Goal: Task Accomplishment & Management: Complete application form

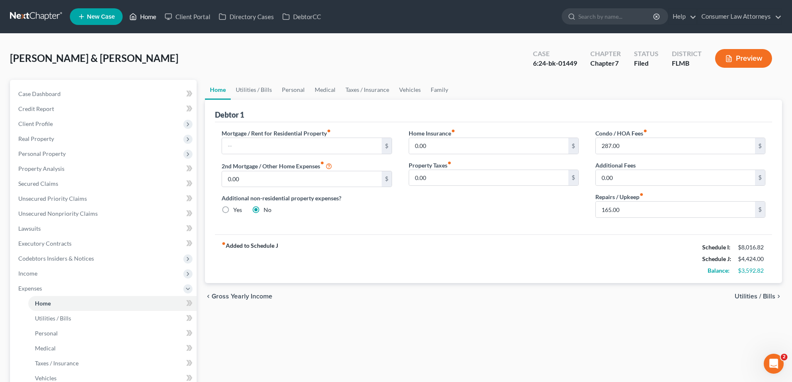
click at [145, 10] on link "Home" at bounding box center [142, 16] width 35 height 15
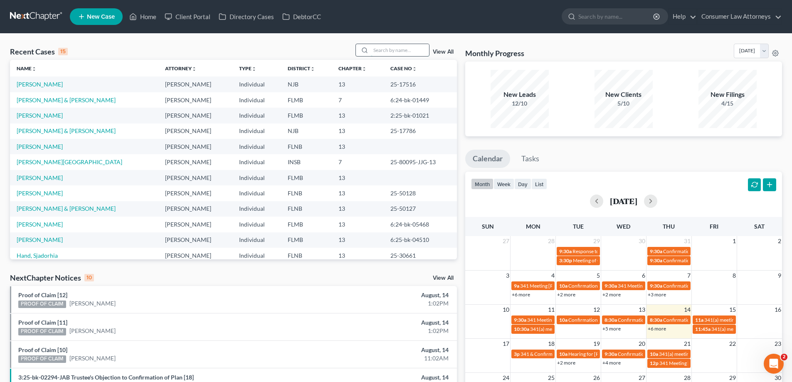
click at [403, 54] on input "search" at bounding box center [400, 50] width 58 height 12
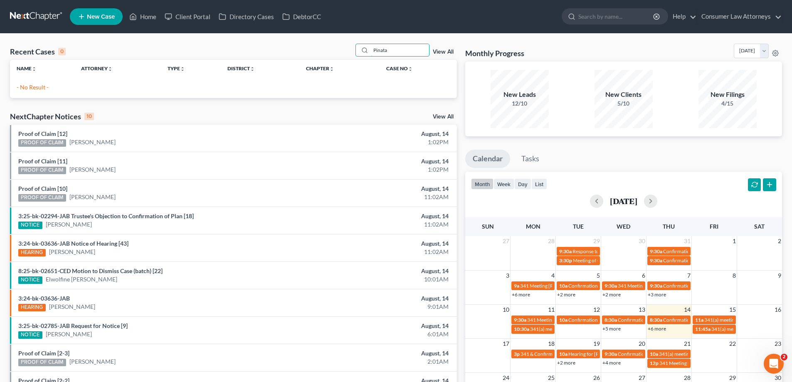
drag, startPoint x: 399, startPoint y: 50, endPoint x: 344, endPoint y: 52, distance: 55.3
click at [344, 52] on div "Recent Cases 0 Pinata View All" at bounding box center [233, 52] width 447 height 16
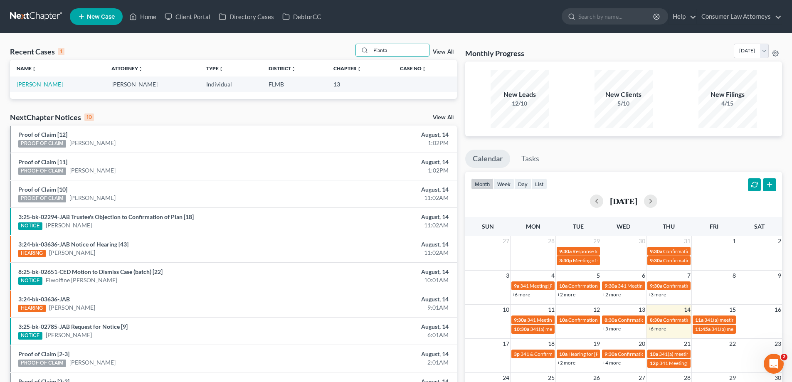
type input "Pianta"
click at [32, 86] on link "[PERSON_NAME]" at bounding box center [40, 84] width 46 height 7
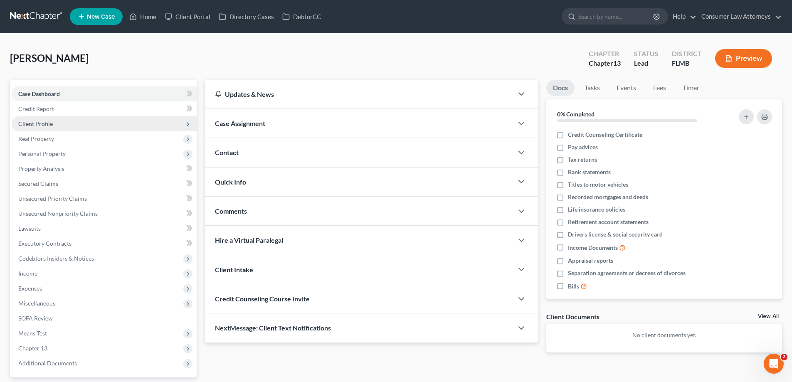
click at [28, 122] on span "Client Profile" at bounding box center [35, 123] width 35 height 7
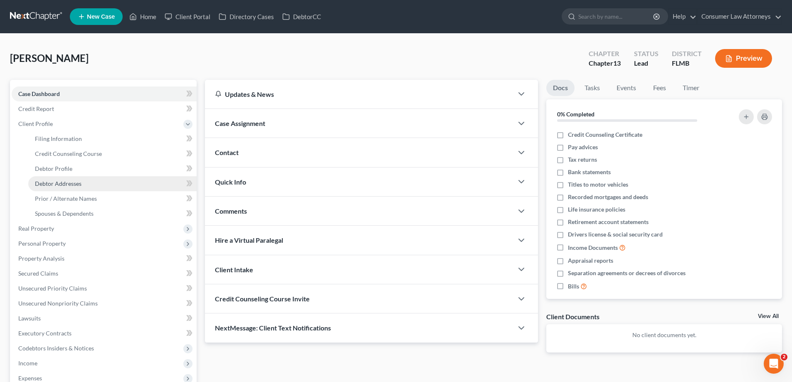
click at [52, 185] on span "Debtor Addresses" at bounding box center [58, 183] width 47 height 7
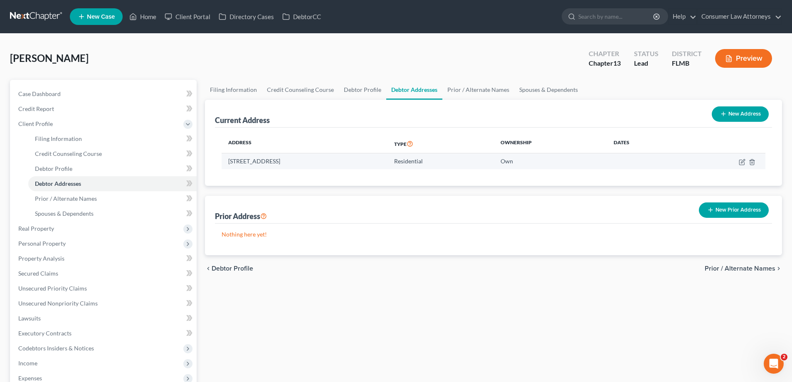
drag, startPoint x: 333, startPoint y: 162, endPoint x: 296, endPoint y: 162, distance: 37.8
click at [296, 162] on td "[STREET_ADDRESS]" at bounding box center [305, 161] width 166 height 16
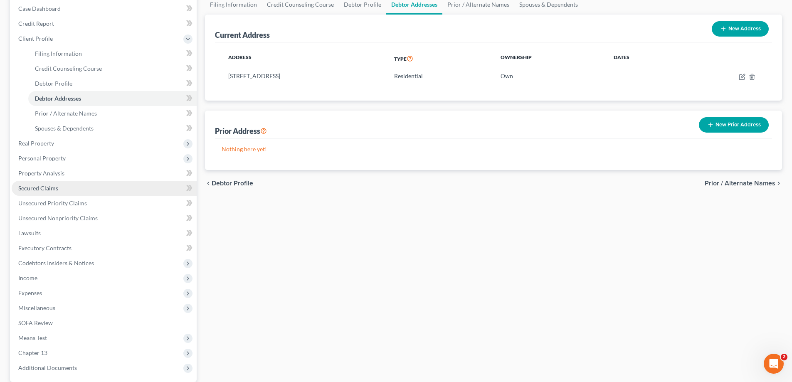
scroll to position [165, 0]
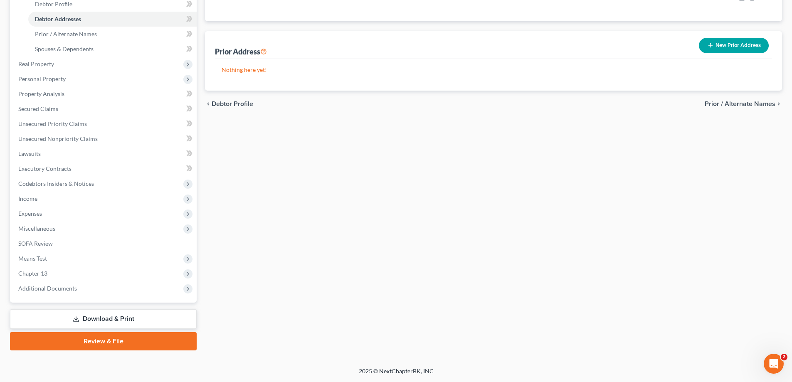
click at [105, 321] on link "Download & Print" at bounding box center [103, 319] width 187 height 20
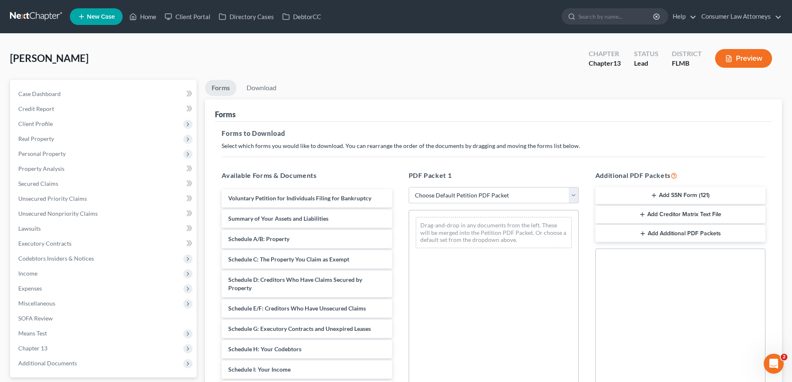
drag, startPoint x: 462, startPoint y: 195, endPoint x: 462, endPoint y: 202, distance: 7.1
click at [462, 195] on select "Choose Default Petition PDF Packet Complete Bankruptcy Petition (all forms and …" at bounding box center [494, 195] width 170 height 17
select select "0"
click at [409, 187] on select "Choose Default Petition PDF Packet Complete Bankruptcy Petition (all forms and …" at bounding box center [494, 195] width 170 height 17
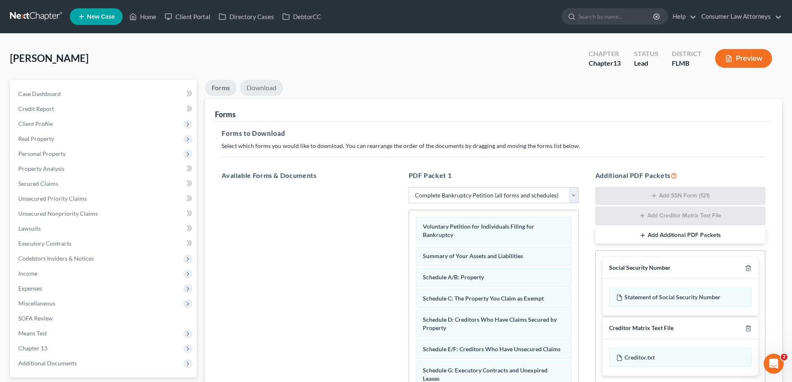
click at [267, 89] on link "Download" at bounding box center [261, 88] width 43 height 16
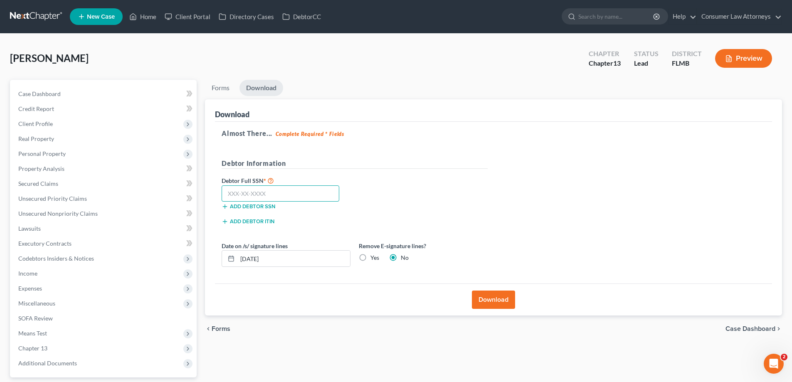
click at [280, 198] on input "text" at bounding box center [281, 193] width 118 height 17
type input "589-22-4907"
click at [506, 305] on button "Download" at bounding box center [493, 300] width 43 height 18
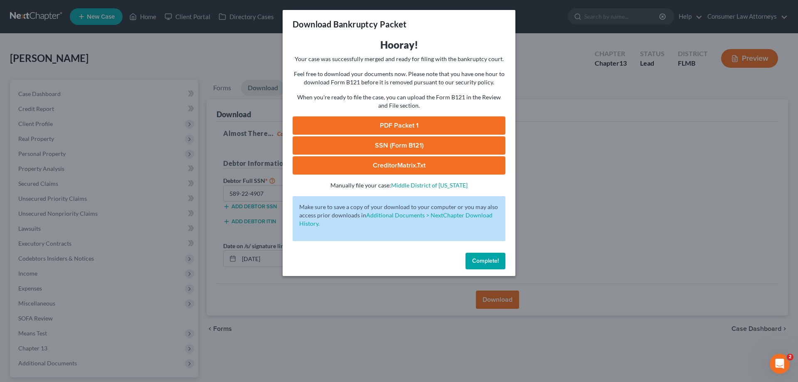
click at [469, 147] on link "SSN (Form B121)" at bounding box center [399, 145] width 213 height 18
drag, startPoint x: 486, startPoint y: 260, endPoint x: 61, endPoint y: 89, distance: 457.6
click at [486, 260] on span "Complete!" at bounding box center [485, 260] width 27 height 7
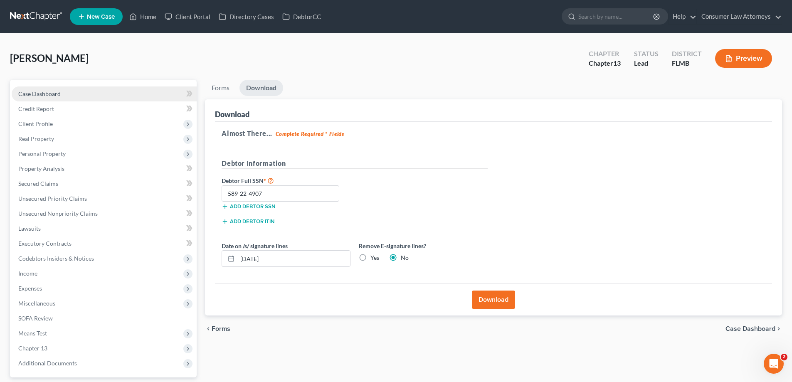
click at [60, 90] on span "Case Dashboard" at bounding box center [39, 93] width 42 height 7
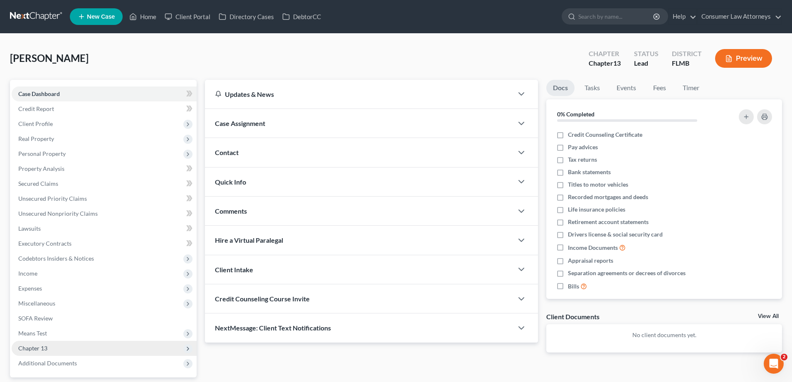
scroll to position [75, 0]
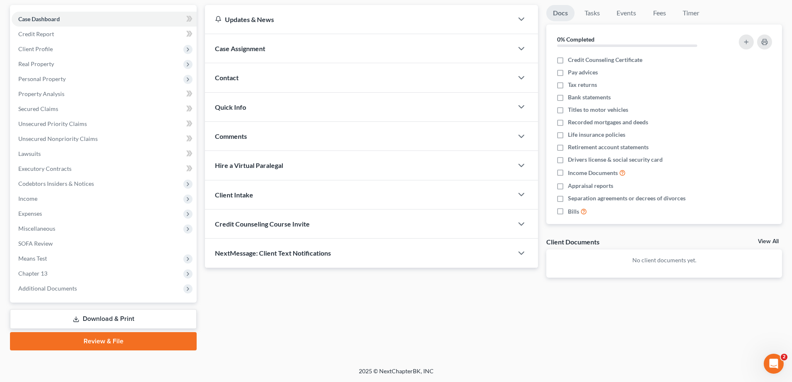
click at [100, 341] on link "Review & File" at bounding box center [103, 341] width 187 height 18
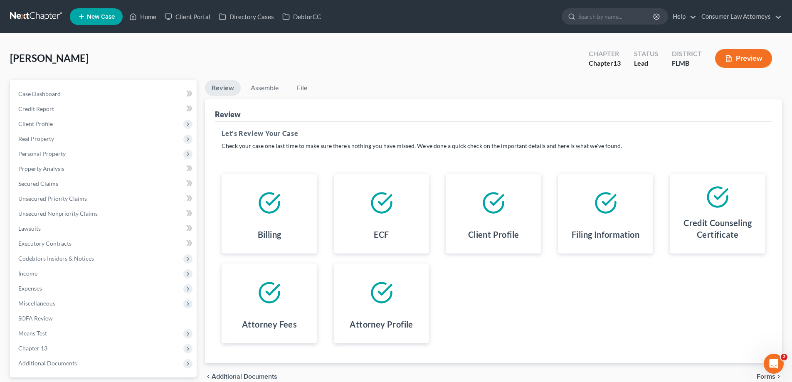
scroll to position [75, 0]
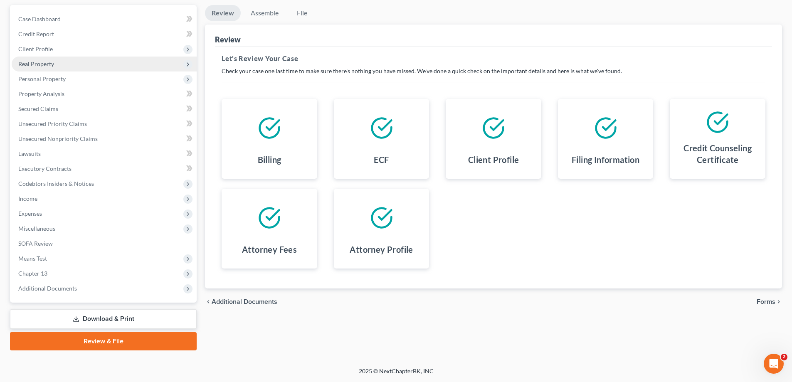
click at [52, 64] on span "Real Property" at bounding box center [36, 63] width 36 height 7
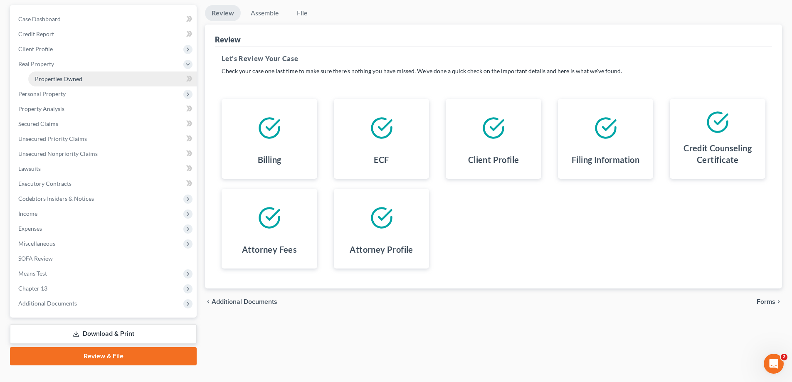
click at [59, 77] on span "Properties Owned" at bounding box center [58, 78] width 47 height 7
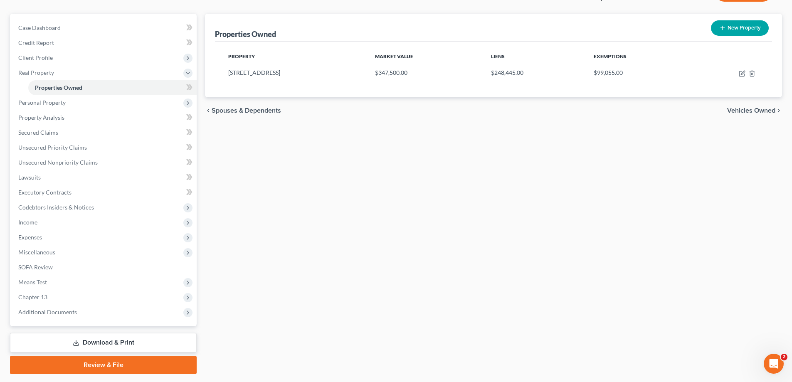
scroll to position [90, 0]
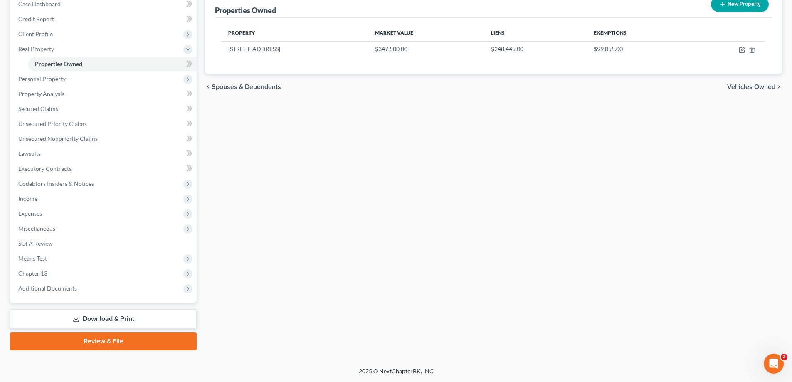
click at [112, 343] on link "Review & File" at bounding box center [103, 341] width 187 height 18
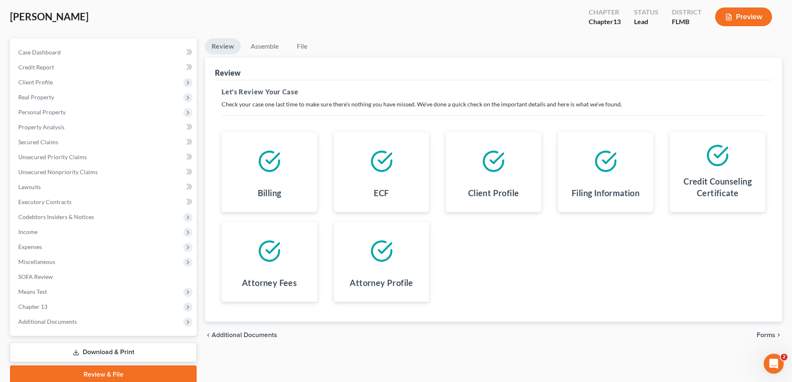
scroll to position [75, 0]
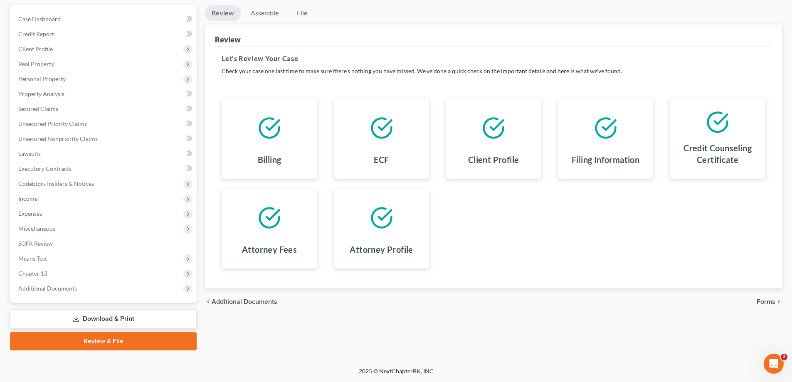
click at [760, 302] on span "Forms" at bounding box center [766, 302] width 19 height 7
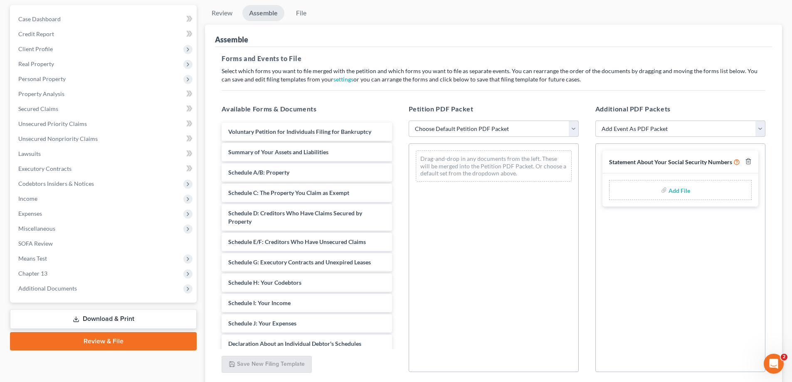
drag, startPoint x: 545, startPoint y: 129, endPoint x: 486, endPoint y: 136, distance: 58.6
click at [545, 129] on select "Choose Default Petition PDF Packet Complete Bankruptcy Petition (all forms and …" at bounding box center [494, 129] width 170 height 17
select select "0"
click at [409, 121] on select "Choose Default Petition PDF Packet Complete Bankruptcy Petition (all forms and …" at bounding box center [494, 129] width 170 height 17
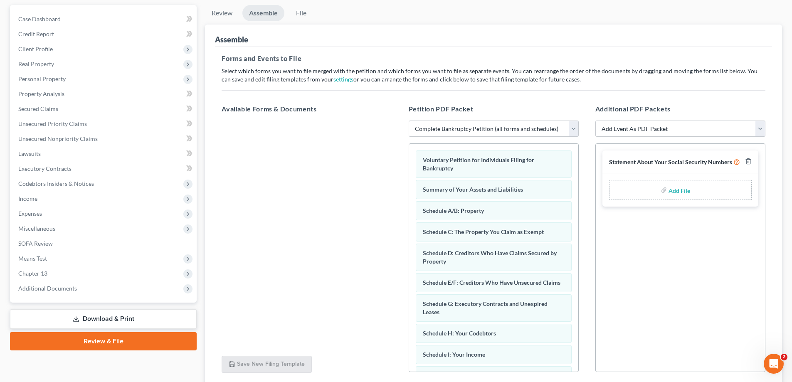
click at [678, 195] on input "file" at bounding box center [679, 190] width 20 height 15
type input "C:\fakepath\Statement of SS.pdf"
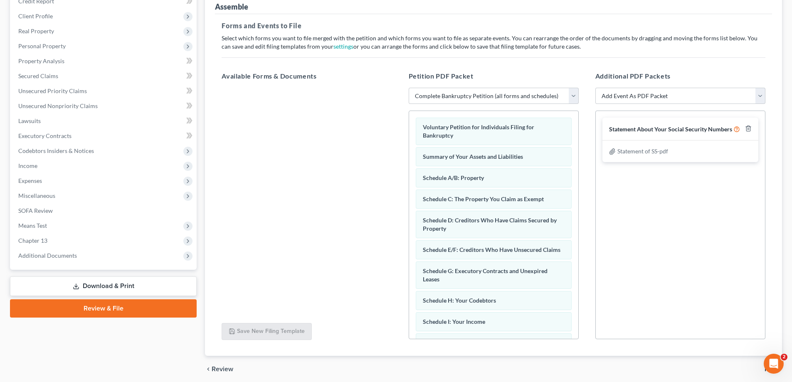
scroll to position [140, 0]
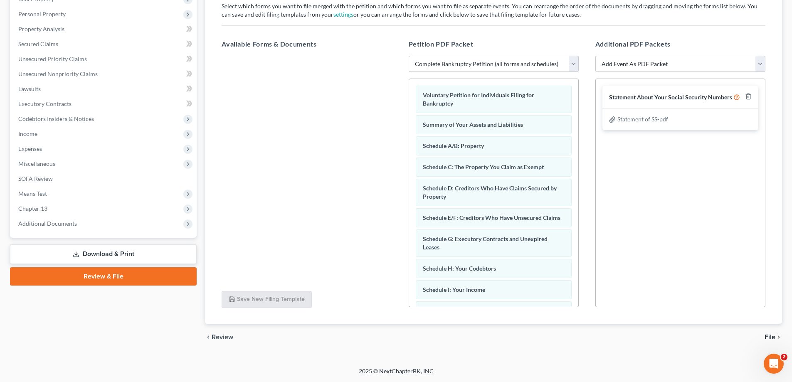
click at [770, 335] on span "File" at bounding box center [770, 337] width 11 height 7
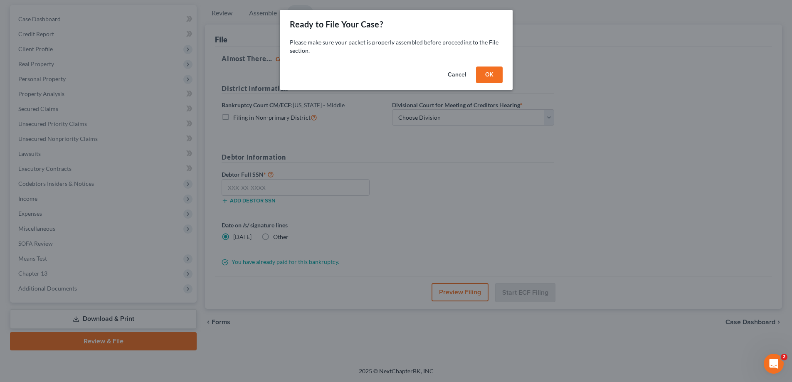
scroll to position [75, 0]
click at [484, 79] on button "OK" at bounding box center [492, 75] width 27 height 17
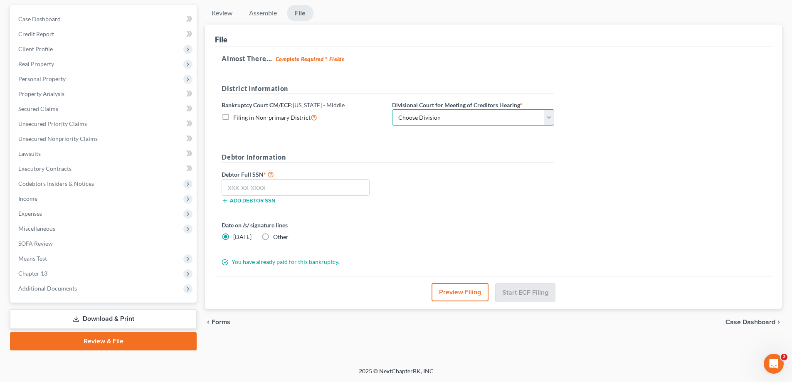
click at [468, 116] on select "Choose Division [GEOGRAPHIC_DATA][PERSON_NAME] [GEOGRAPHIC_DATA] [GEOGRAPHIC_DA…" at bounding box center [473, 117] width 162 height 17
select select "1"
click at [392, 109] on select "Choose Division [GEOGRAPHIC_DATA][PERSON_NAME] [GEOGRAPHIC_DATA] [GEOGRAPHIC_DA…" at bounding box center [473, 117] width 162 height 17
click at [338, 187] on input "text" at bounding box center [296, 187] width 148 height 17
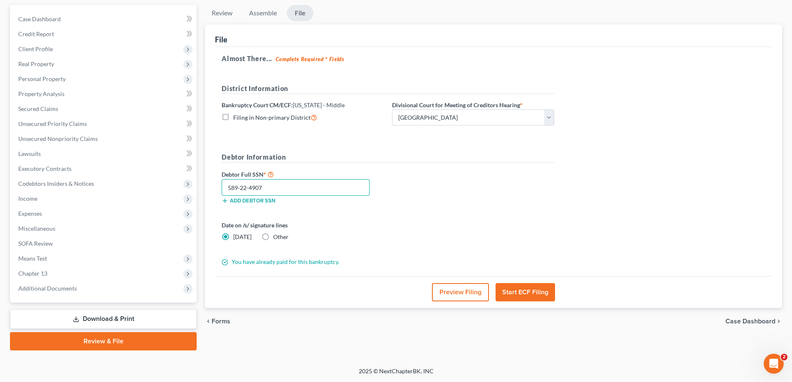
type input "589-22-4907"
click at [516, 290] on button "Start ECF Filing" at bounding box center [525, 292] width 59 height 18
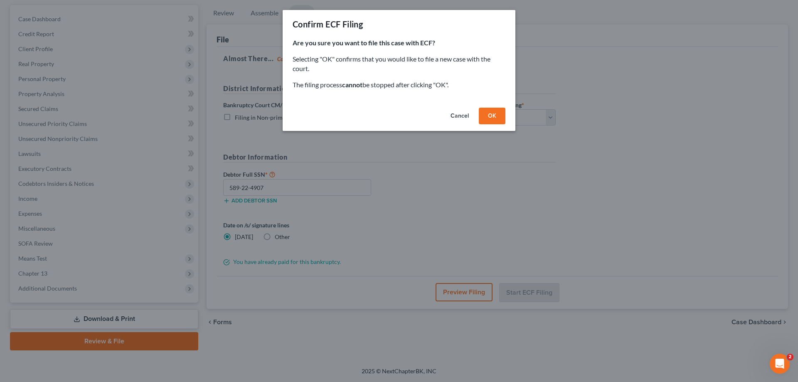
click at [487, 112] on button "OK" at bounding box center [492, 116] width 27 height 17
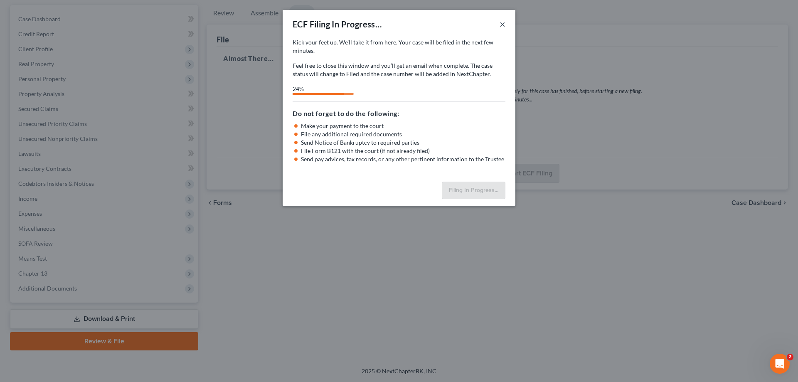
click at [503, 24] on button "×" at bounding box center [503, 24] width 6 height 10
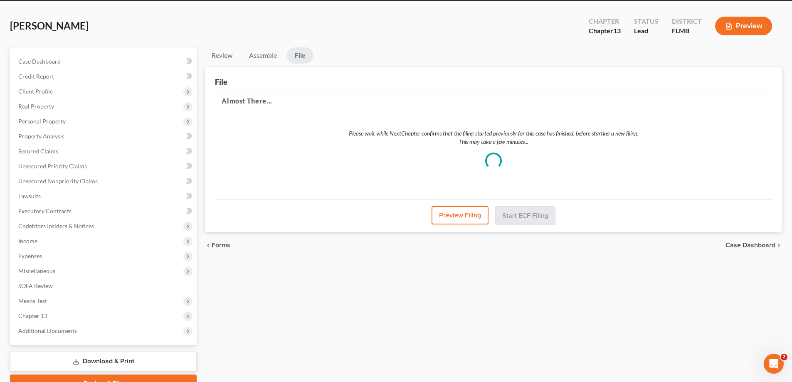
scroll to position [0, 0]
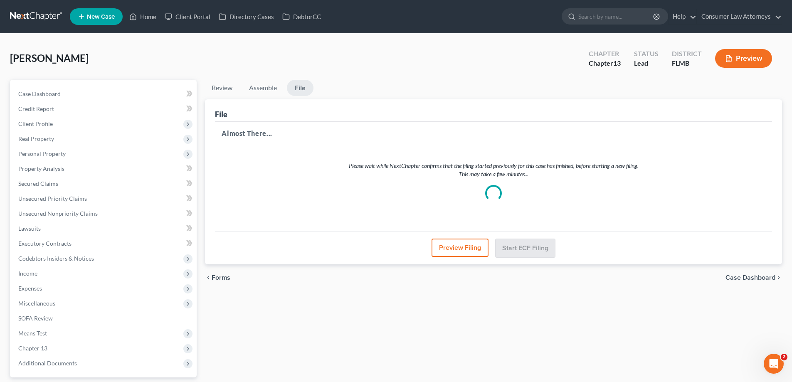
select select "1"
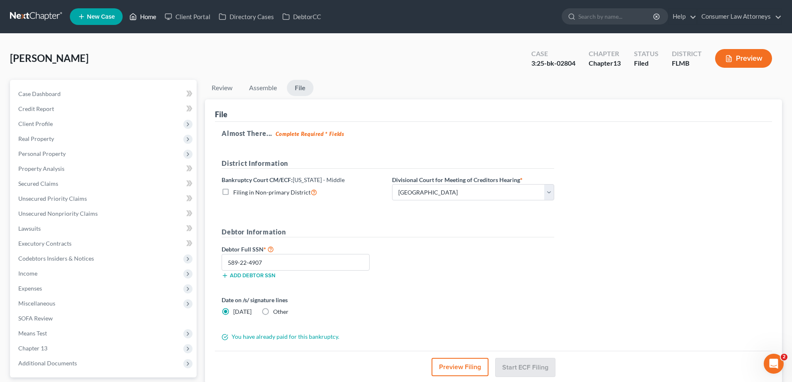
click at [146, 13] on link "Home" at bounding box center [142, 16] width 35 height 15
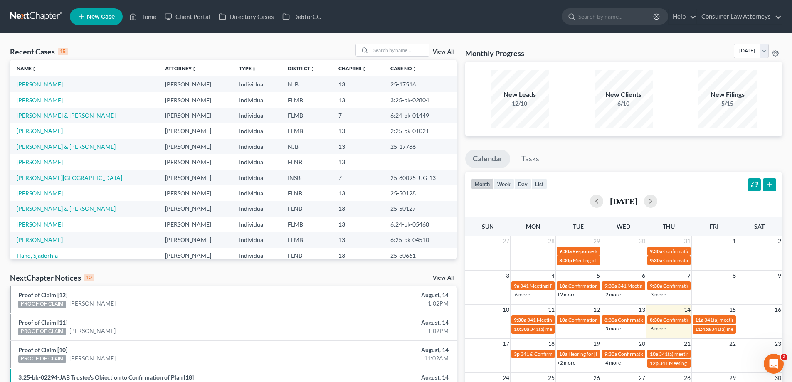
click at [43, 162] on link "[PERSON_NAME]" at bounding box center [40, 161] width 46 height 7
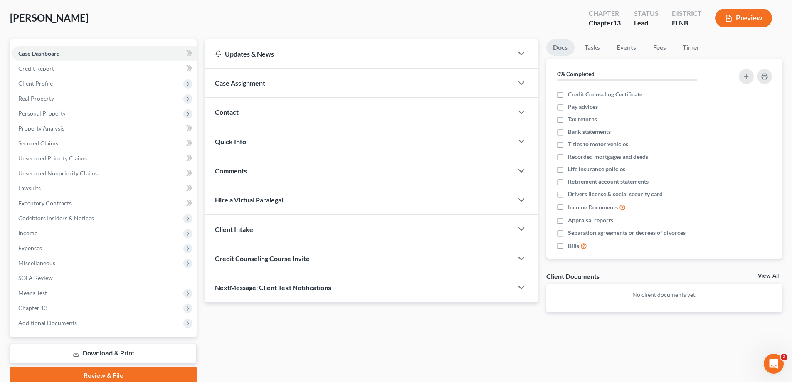
scroll to position [75, 0]
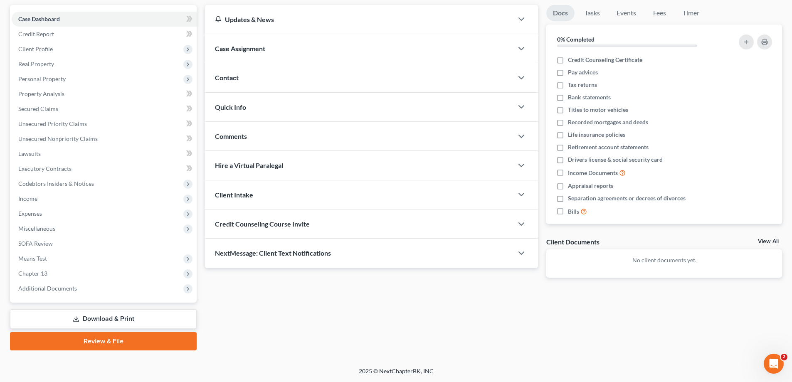
drag, startPoint x: 132, startPoint y: 343, endPoint x: 546, endPoint y: 181, distance: 444.0
click at [132, 343] on link "Review & File" at bounding box center [103, 341] width 187 height 18
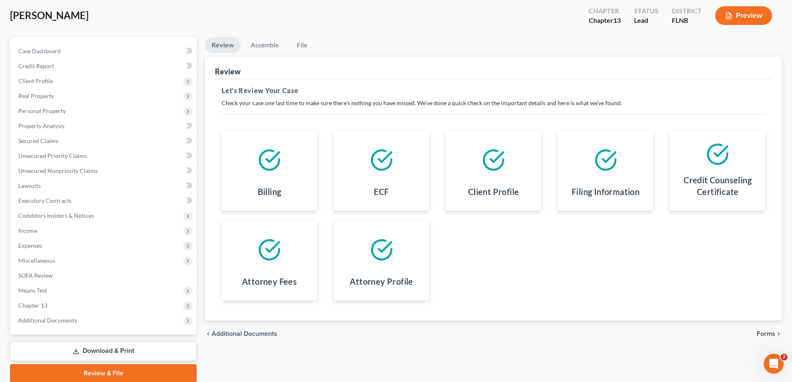
scroll to position [75, 0]
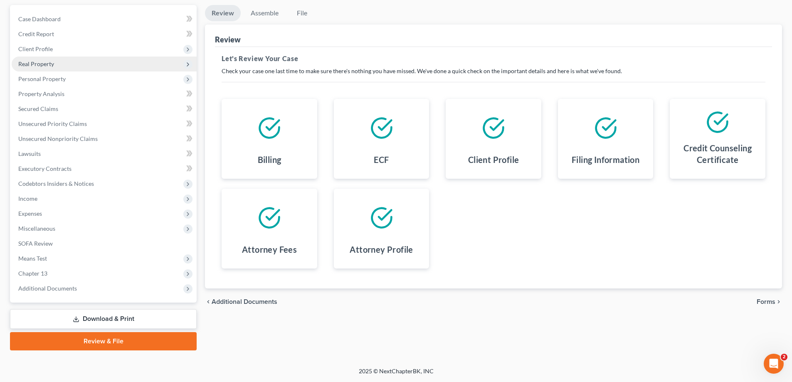
click at [28, 67] on span "Real Property" at bounding box center [36, 63] width 36 height 7
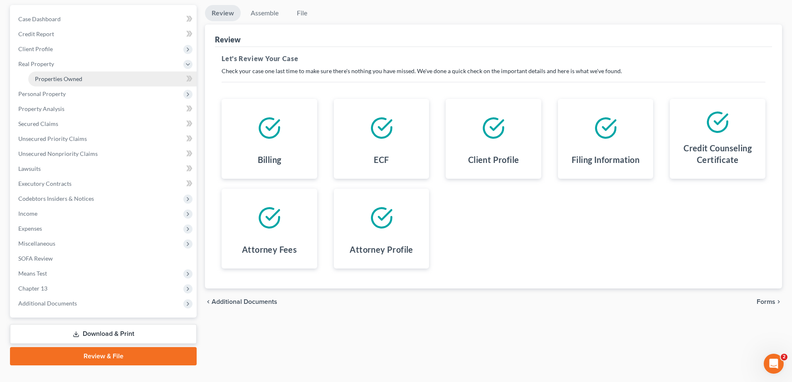
click at [47, 76] on span "Properties Owned" at bounding box center [58, 78] width 47 height 7
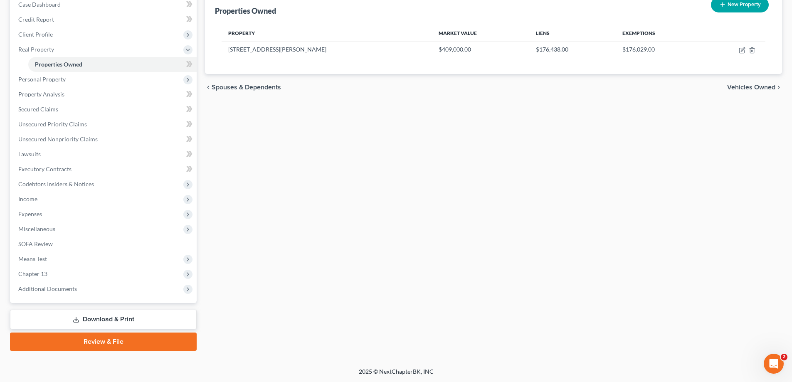
scroll to position [90, 0]
click at [83, 343] on link "Review & File" at bounding box center [103, 341] width 187 height 18
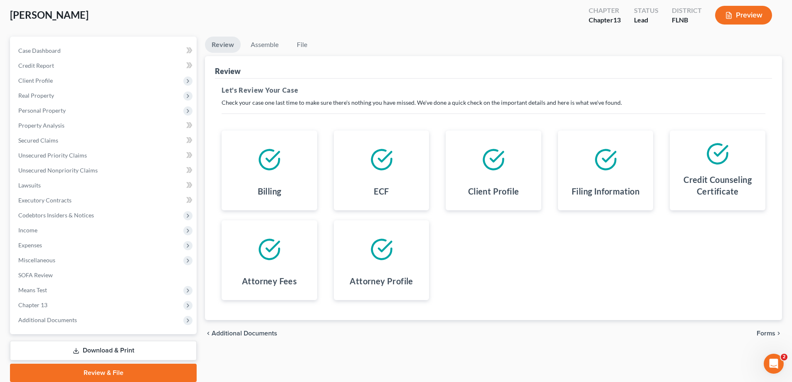
scroll to position [75, 0]
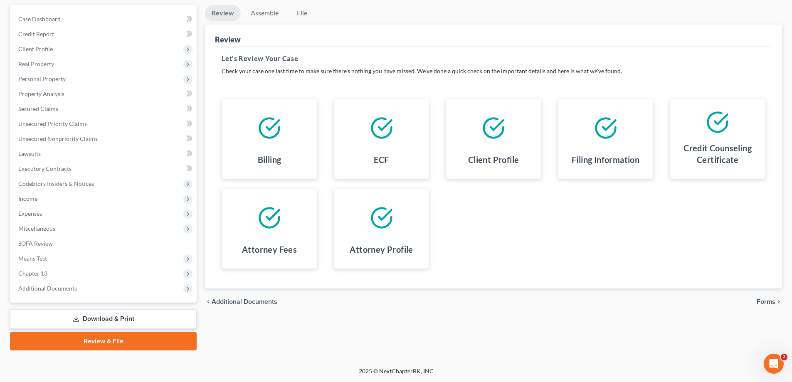
click at [764, 304] on span "Forms" at bounding box center [766, 302] width 19 height 7
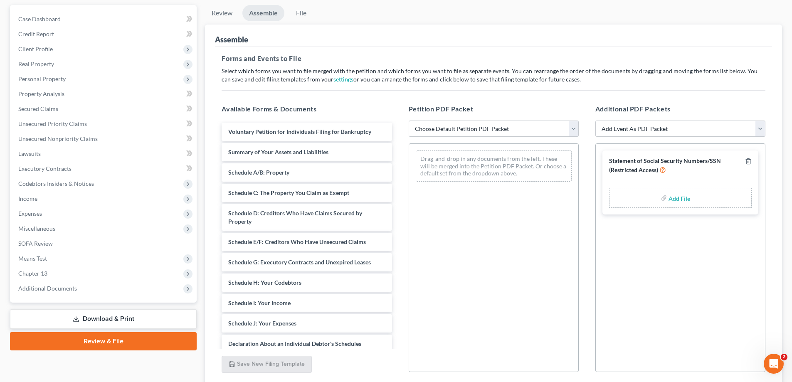
click at [442, 133] on select "Choose Default Petition PDF Packet Complete Bankruptcy Petition (all forms and …" at bounding box center [494, 129] width 170 height 17
select select "0"
click at [409, 121] on select "Choose Default Petition PDF Packet Complete Bankruptcy Petition (all forms and …" at bounding box center [494, 129] width 170 height 17
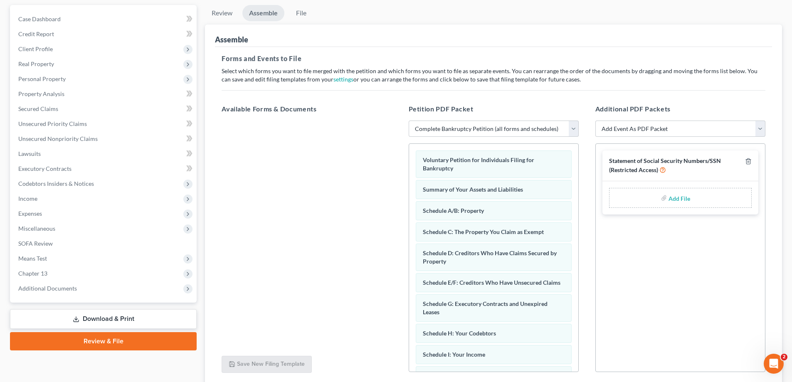
click at [637, 174] on div "Statement of Social Security Numbers/SSN (Restricted Access)" at bounding box center [675, 165] width 133 height 17
click at [671, 199] on input "file" at bounding box center [679, 197] width 20 height 15
type input "C:\fakepath\Statement of SS.pdf"
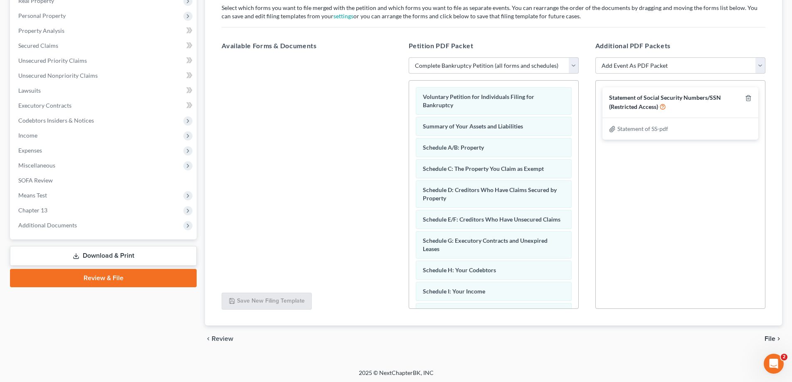
scroll to position [140, 0]
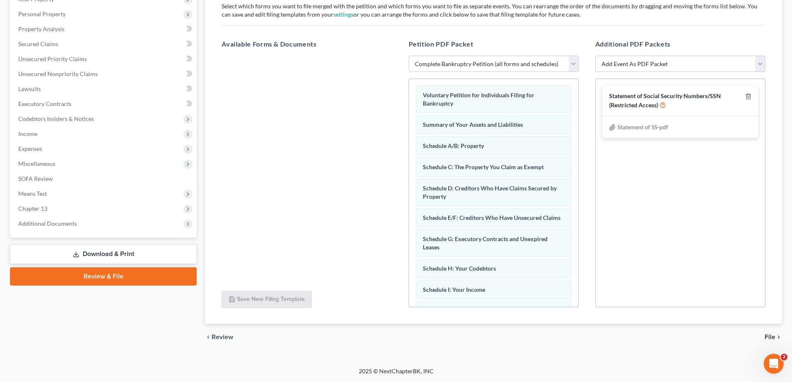
click at [768, 337] on span "File" at bounding box center [770, 337] width 11 height 7
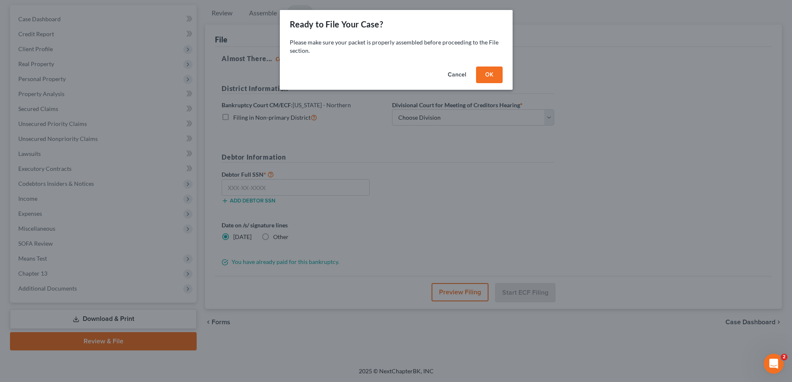
scroll to position [75, 0]
click at [498, 80] on button "OK" at bounding box center [492, 75] width 27 height 17
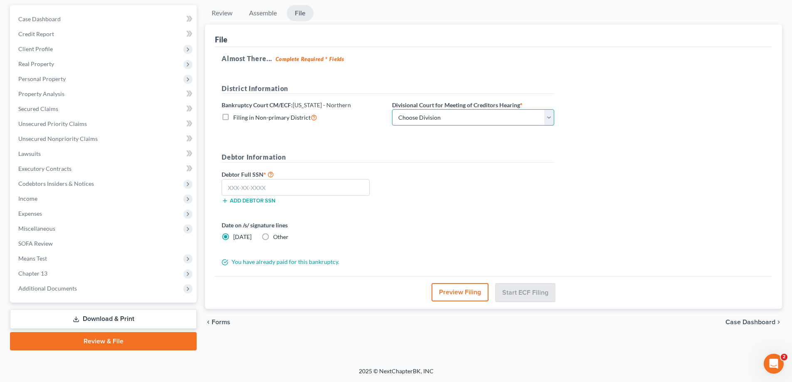
click at [469, 118] on select "Choose Division [GEOGRAPHIC_DATA] [GEOGRAPHIC_DATA] [GEOGRAPHIC_DATA] [GEOGRAPH…" at bounding box center [473, 117] width 162 height 17
select select "2"
click at [392, 109] on select "Choose Division [GEOGRAPHIC_DATA] [GEOGRAPHIC_DATA] [GEOGRAPHIC_DATA] [GEOGRAPH…" at bounding box center [473, 117] width 162 height 17
click at [321, 187] on input "text" at bounding box center [296, 187] width 148 height 17
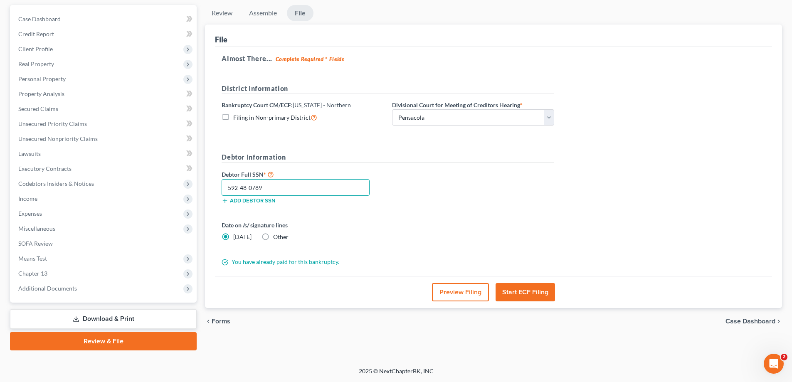
type input "592-48-0789"
drag, startPoint x: 527, startPoint y: 294, endPoint x: 639, endPoint y: 199, distance: 146.6
click at [527, 294] on button "Start ECF Filing" at bounding box center [525, 292] width 59 height 18
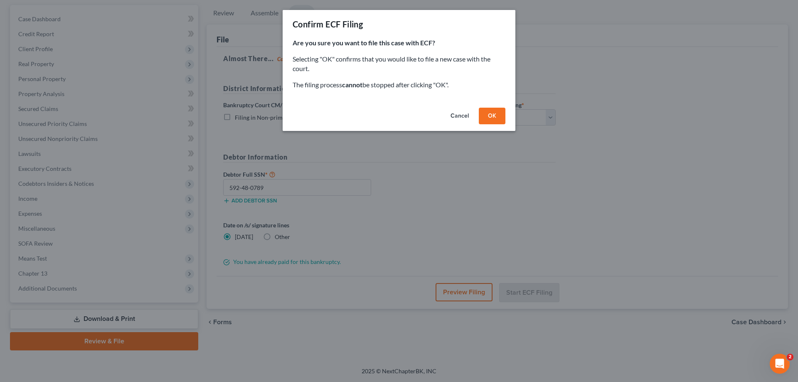
click at [498, 118] on button "OK" at bounding box center [492, 116] width 27 height 17
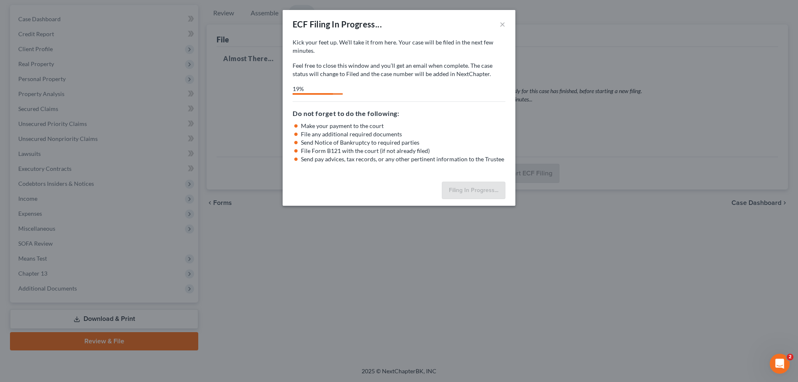
select select "2"
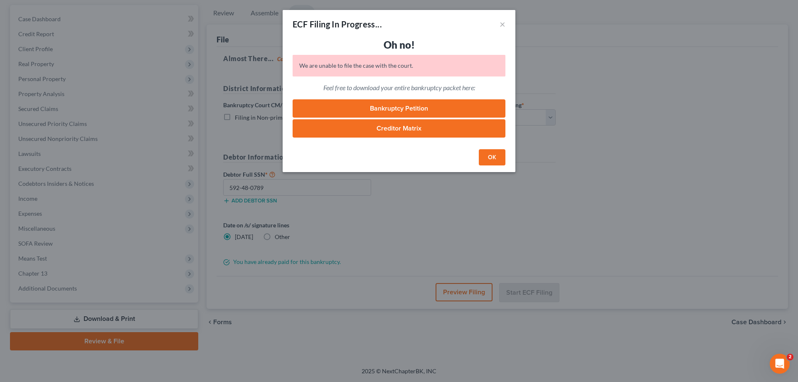
click at [491, 158] on button "OK" at bounding box center [492, 157] width 27 height 17
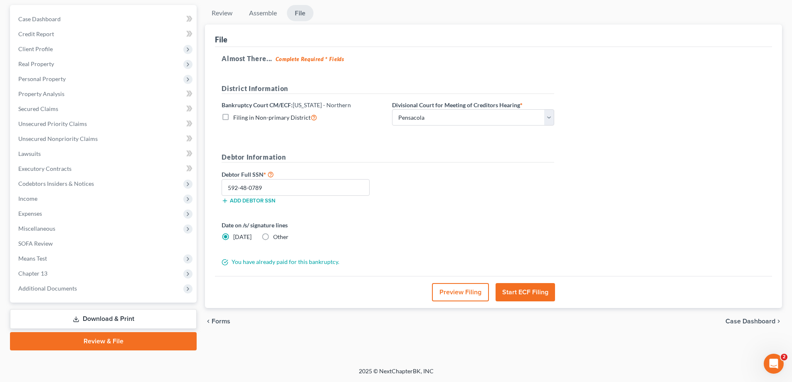
click at [606, 102] on div "Almost There... Complete Required * Fields District Information Bankruptcy Cour…" at bounding box center [493, 162] width 557 height 230
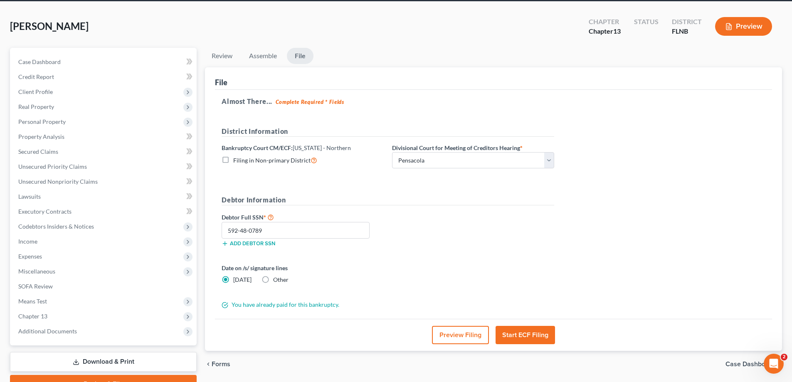
scroll to position [0, 0]
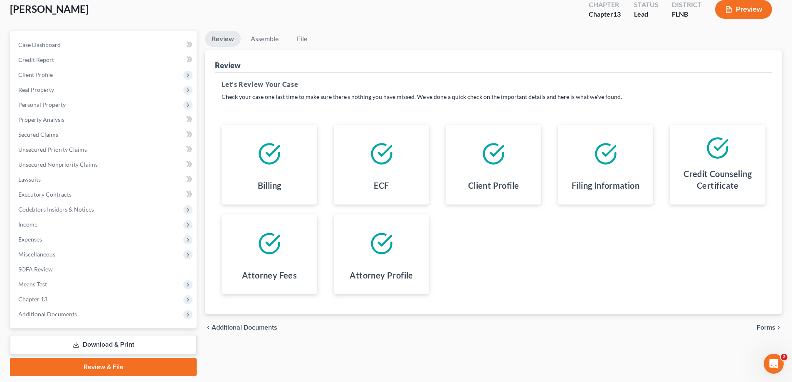
scroll to position [75, 0]
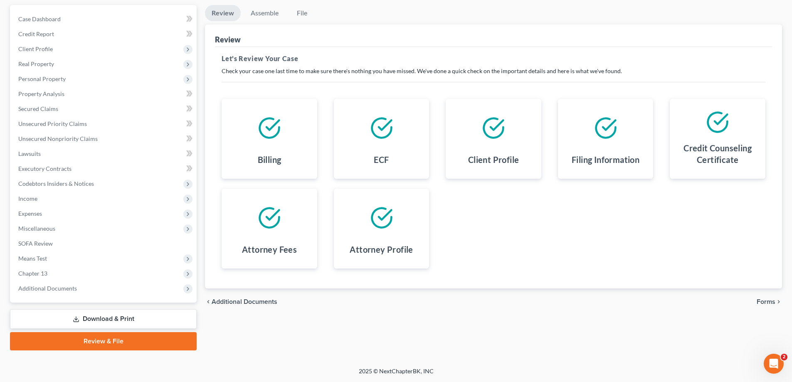
click at [766, 304] on span "Forms" at bounding box center [766, 302] width 19 height 7
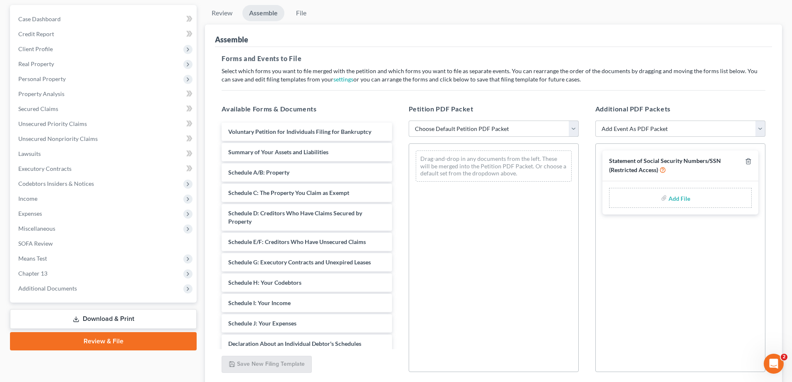
drag, startPoint x: 511, startPoint y: 134, endPoint x: 506, endPoint y: 120, distance: 14.9
click at [511, 134] on select "Choose Default Petition PDF Packet Complete Bankruptcy Petition (all forms and …" at bounding box center [494, 129] width 170 height 17
drag, startPoint x: 545, startPoint y: 131, endPoint x: 547, endPoint y: 110, distance: 21.3
click at [545, 131] on select "Choose Default Petition PDF Packet Complete Bankruptcy Petition (all forms and …" at bounding box center [494, 129] width 170 height 17
select select "0"
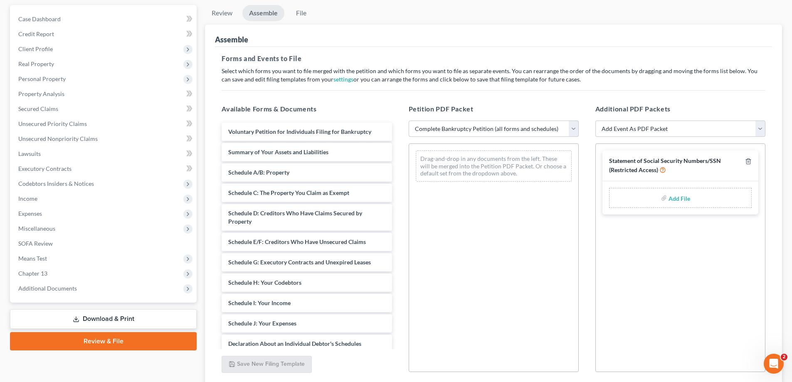
click at [409, 121] on select "Choose Default Petition PDF Packet Complete Bankruptcy Petition (all forms and …" at bounding box center [494, 129] width 170 height 17
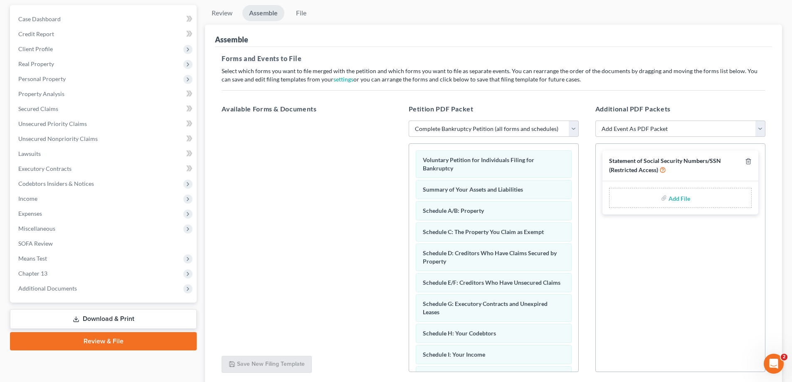
click at [669, 198] on label "Add File" at bounding box center [680, 199] width 23 height 15
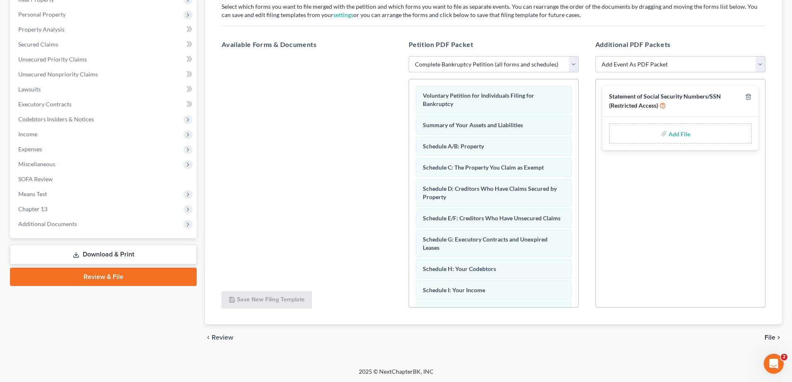
scroll to position [140, 0]
click at [680, 132] on input "file" at bounding box center [679, 133] width 20 height 15
type input "C:\fakepath\Statement of SS.pdf"
click at [769, 338] on span "File" at bounding box center [770, 337] width 11 height 7
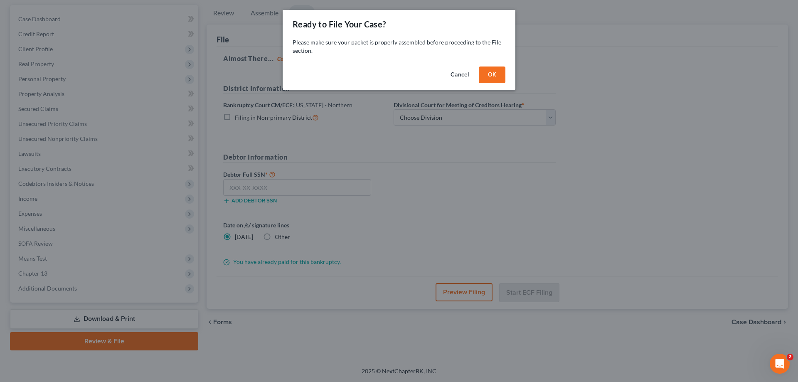
click at [491, 70] on button "OK" at bounding box center [492, 75] width 27 height 17
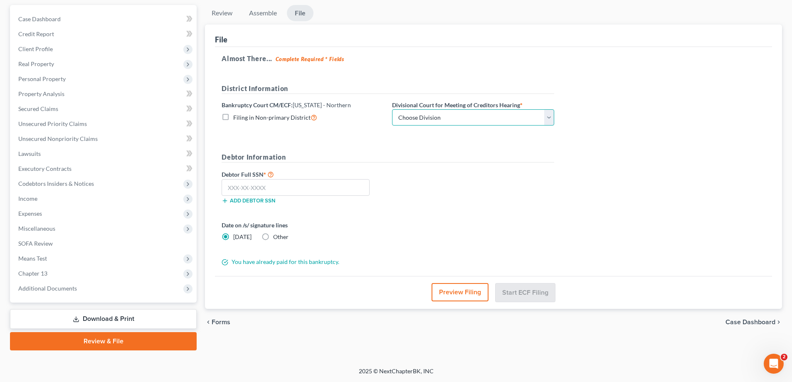
click at [439, 122] on select "Choose Division [GEOGRAPHIC_DATA] [GEOGRAPHIC_DATA] [GEOGRAPHIC_DATA] [GEOGRAPH…" at bounding box center [473, 117] width 162 height 17
select select "2"
click at [392, 109] on select "Choose Division [GEOGRAPHIC_DATA] [GEOGRAPHIC_DATA] [GEOGRAPHIC_DATA] [GEOGRAPH…" at bounding box center [473, 117] width 162 height 17
click at [332, 192] on input "text" at bounding box center [296, 187] width 148 height 17
click at [285, 190] on input "text" at bounding box center [296, 187] width 148 height 17
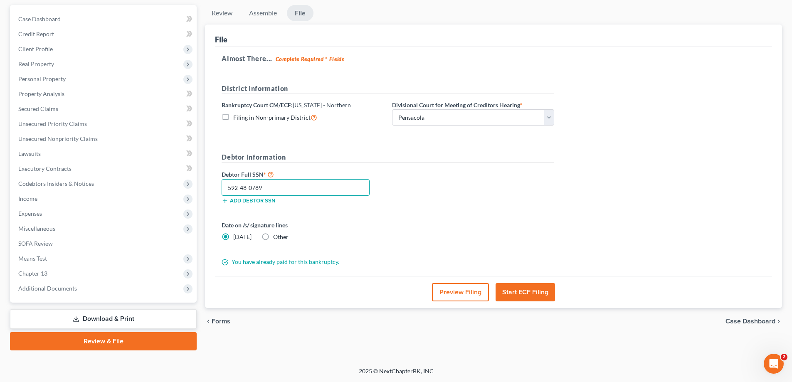
type input "592-48-0789"
click at [529, 288] on button "Start ECF Filing" at bounding box center [525, 292] width 59 height 18
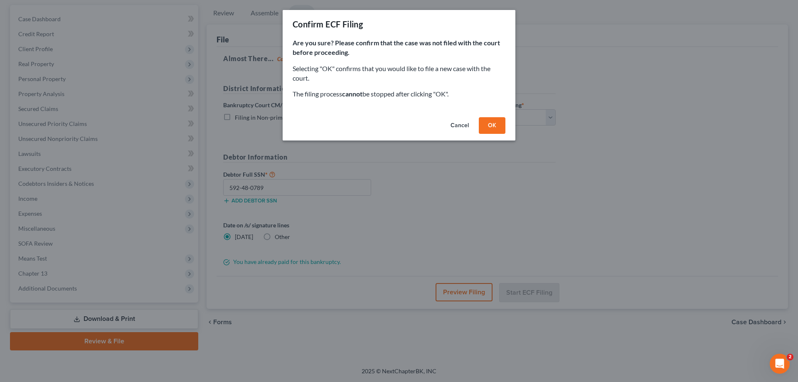
click at [487, 124] on button "OK" at bounding box center [492, 125] width 27 height 17
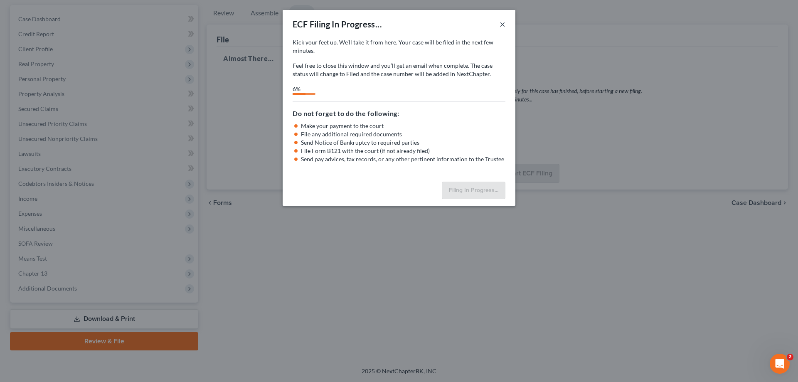
click at [503, 27] on button "×" at bounding box center [503, 24] width 6 height 10
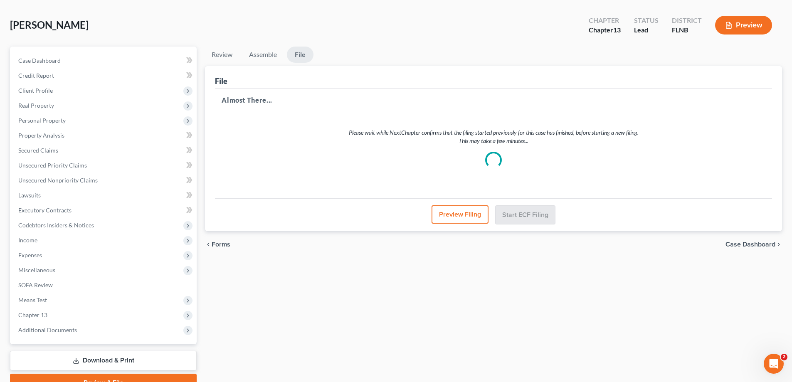
scroll to position [0, 0]
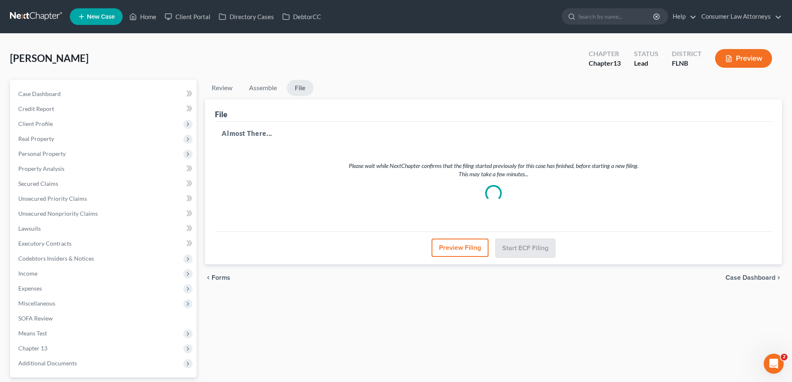
select select "2"
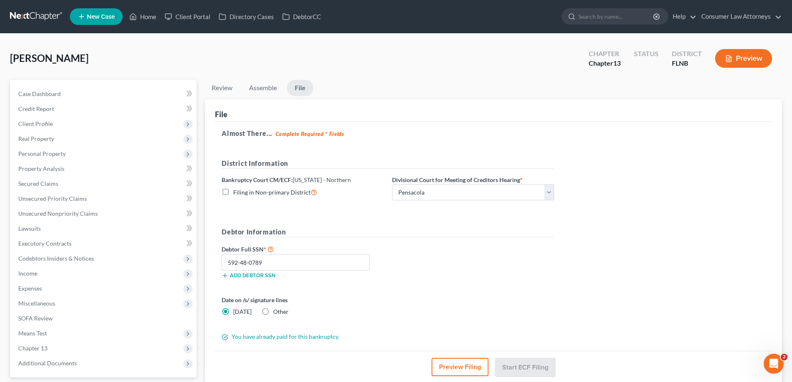
click at [691, 82] on ul "Review Assemble File" at bounding box center [493, 90] width 577 height 20
click at [34, 98] on link "Case Dashboard" at bounding box center [104, 93] width 185 height 15
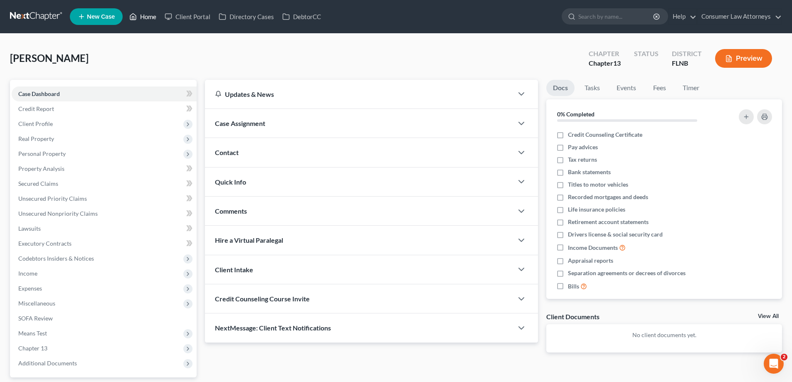
click at [144, 16] on link "Home" at bounding box center [142, 16] width 35 height 15
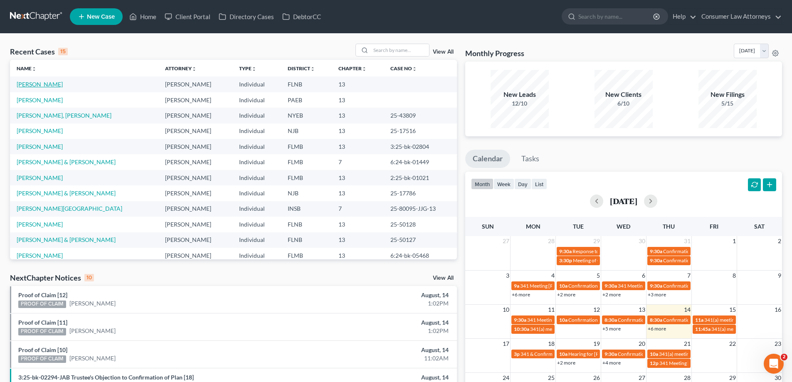
click at [52, 87] on link "[PERSON_NAME]" at bounding box center [40, 84] width 46 height 7
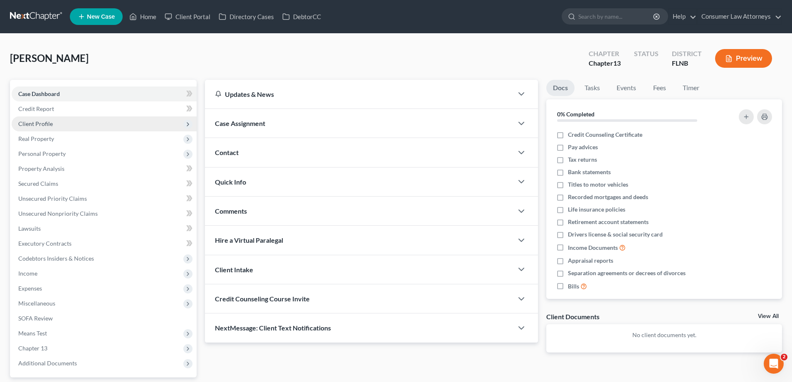
click at [51, 126] on span "Client Profile" at bounding box center [35, 123] width 35 height 7
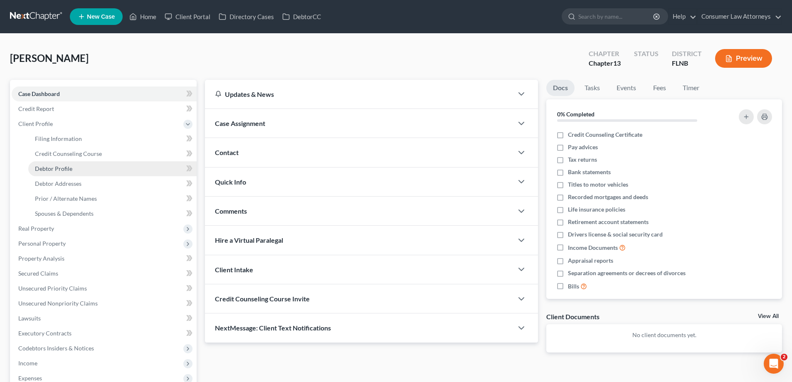
click at [67, 170] on span "Debtor Profile" at bounding box center [53, 168] width 37 height 7
select select "0"
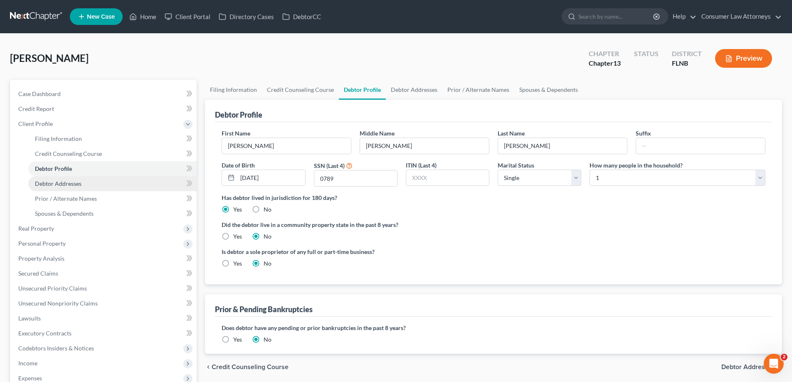
click at [67, 182] on span "Debtor Addresses" at bounding box center [58, 183] width 47 height 7
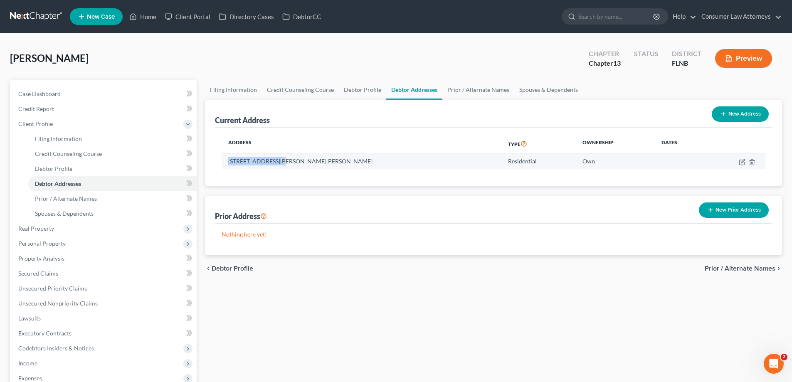
drag, startPoint x: 230, startPoint y: 162, endPoint x: 277, endPoint y: 161, distance: 47.8
click at [277, 161] on td "139 La Canosa Blvd, Santa Rosa Beach, FL 32459" at bounding box center [362, 161] width 280 height 16
copy td "[STREET_ADDRESS][PERSON_NAME]"
drag, startPoint x: 326, startPoint y: 163, endPoint x: 307, endPoint y: 163, distance: 18.7
click at [307, 163] on td "139 La Canosa Blvd, Santa Rosa Beach, FL 32459" at bounding box center [362, 161] width 280 height 16
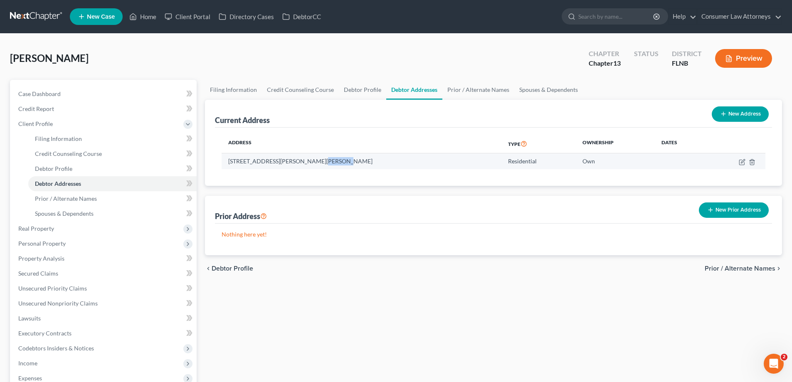
click at [316, 163] on td "139 La Canosa Blvd, Santa Rosa Beach, FL 32459" at bounding box center [362, 161] width 280 height 16
drag, startPoint x: 324, startPoint y: 163, endPoint x: 281, endPoint y: 162, distance: 43.7
click at [281, 162] on td "139 La Canosa Blvd, Santa Rosa Beach, FL 32459" at bounding box center [362, 161] width 280 height 16
copy td "Santa Rosa Beach"
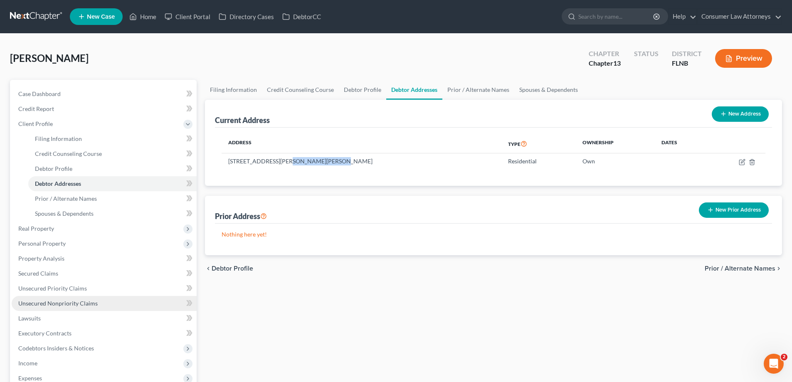
click at [63, 306] on span "Unsecured Nonpriority Claims" at bounding box center [57, 303] width 79 height 7
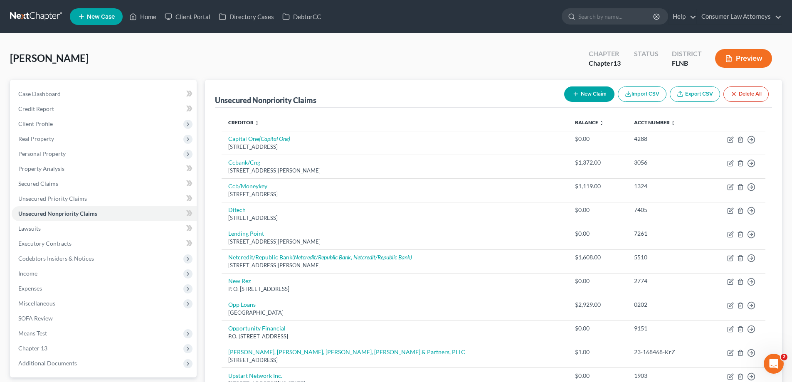
scroll to position [99, 0]
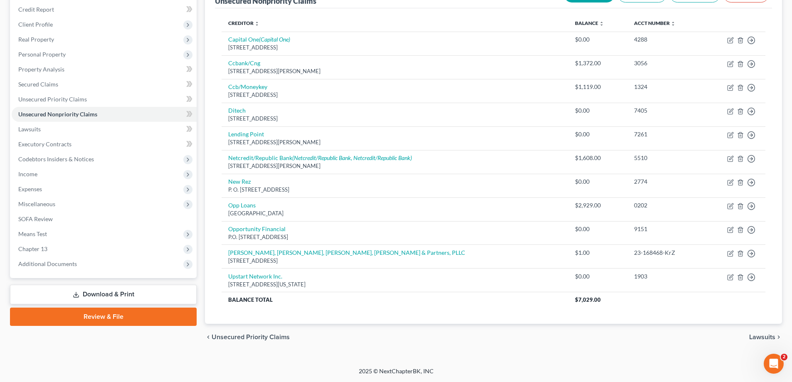
click at [203, 279] on div "Unsecured Nonpriority Claims New Claim Import CSV Export CSV Delete All Credito…" at bounding box center [493, 165] width 585 height 370
click at [116, 295] on link "Download & Print" at bounding box center [103, 295] width 187 height 20
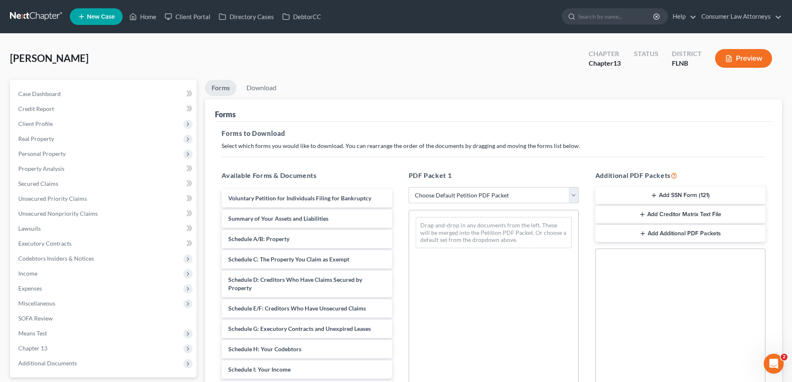
drag, startPoint x: 519, startPoint y: 200, endPoint x: 498, endPoint y: 194, distance: 21.7
click at [519, 200] on select "Choose Default Petition PDF Packet Complete Bankruptcy Petition (all forms and …" at bounding box center [494, 195] width 170 height 17
select select "1"
click at [409, 187] on select "Choose Default Petition PDF Packet Complete Bankruptcy Petition (all forms and …" at bounding box center [494, 195] width 170 height 17
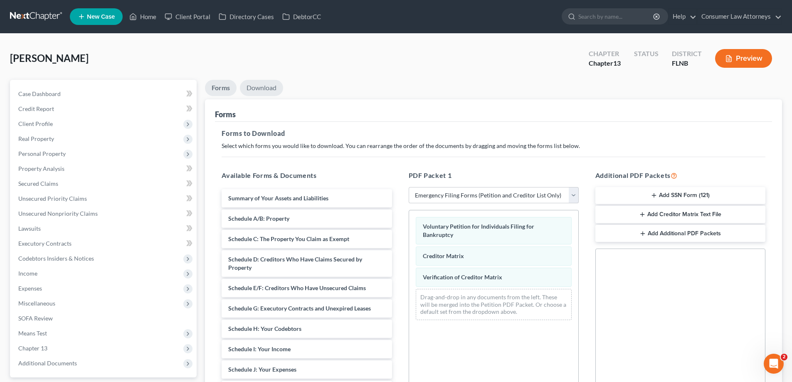
click at [271, 84] on link "Download" at bounding box center [261, 88] width 43 height 16
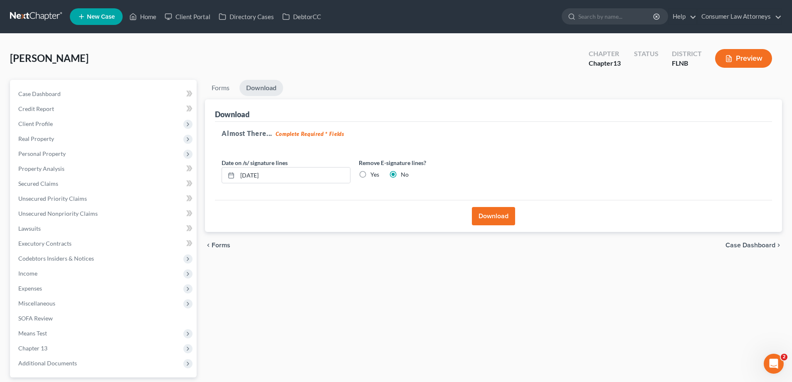
click at [501, 218] on button "Download" at bounding box center [493, 216] width 43 height 18
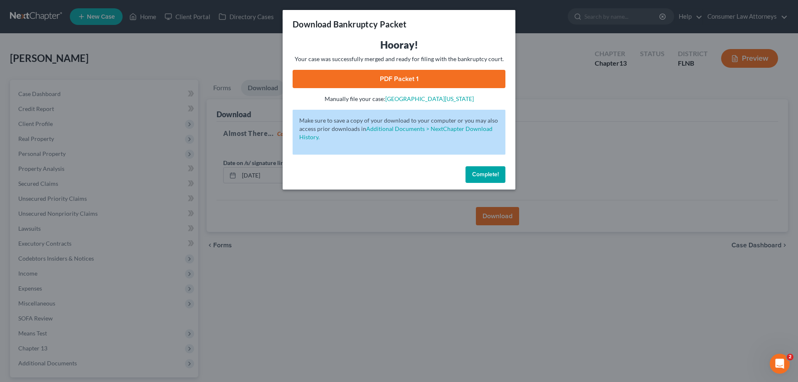
click at [402, 81] on link "PDF Packet 1" at bounding box center [399, 79] width 213 height 18
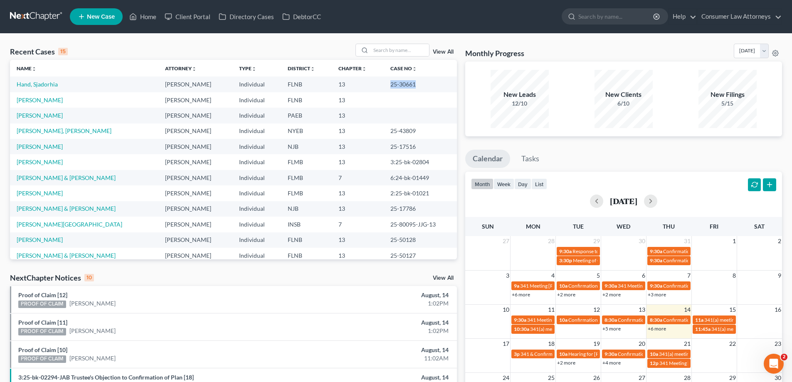
drag, startPoint x: 416, startPoint y: 85, endPoint x: 379, endPoint y: 86, distance: 37.4
click at [384, 86] on td "25-30661" at bounding box center [420, 84] width 73 height 15
copy td "25-30661"
click at [30, 99] on link "[PERSON_NAME]" at bounding box center [40, 99] width 46 height 7
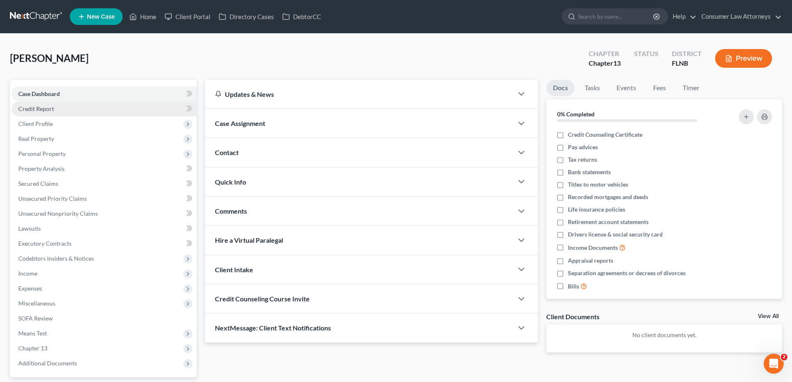
click at [47, 110] on span "Credit Report" at bounding box center [36, 108] width 36 height 7
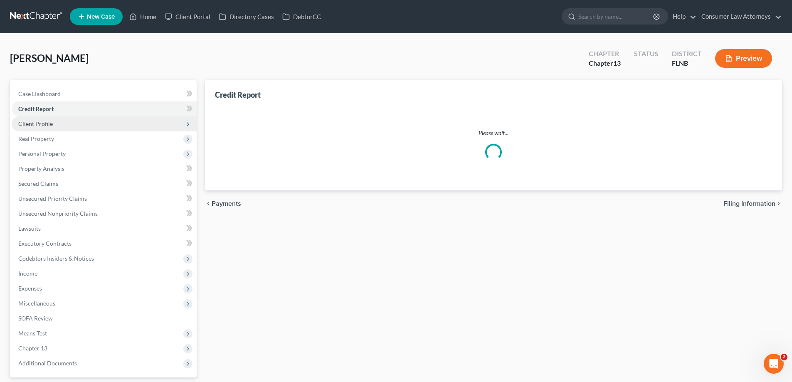
click at [49, 126] on span "Client Profile" at bounding box center [35, 123] width 35 height 7
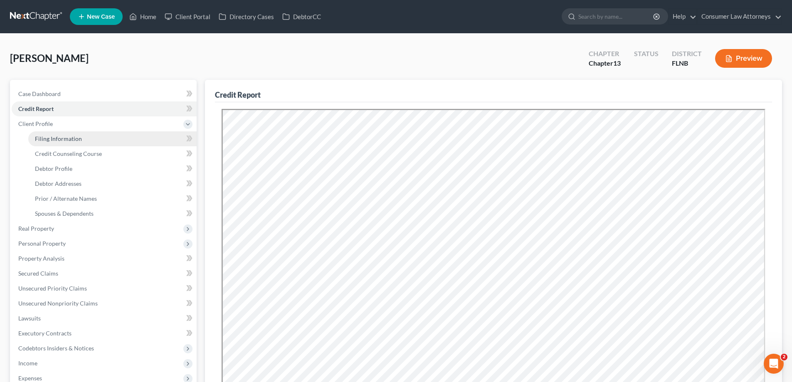
click at [51, 140] on span "Filing Information" at bounding box center [58, 138] width 47 height 7
select select "1"
select select "0"
select select "3"
select select "2"
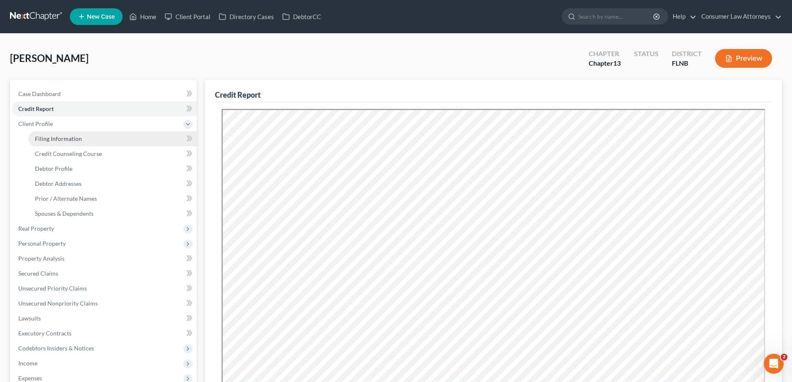
select select "9"
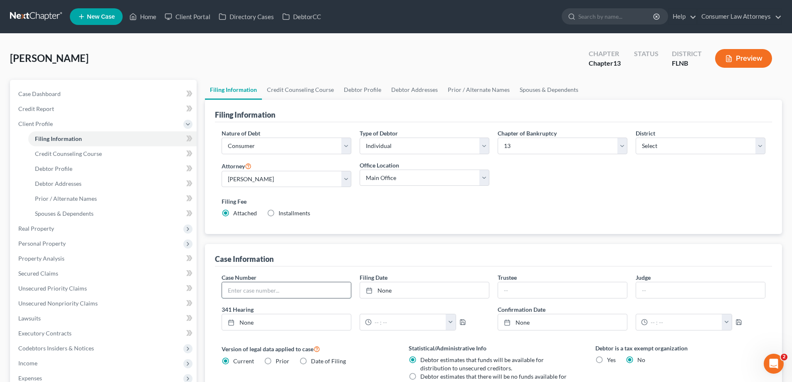
click at [294, 295] on input "text" at bounding box center [286, 290] width 129 height 16
paste input "25-30770"
type input "25-30770"
click at [375, 288] on div at bounding box center [372, 290] width 12 height 7
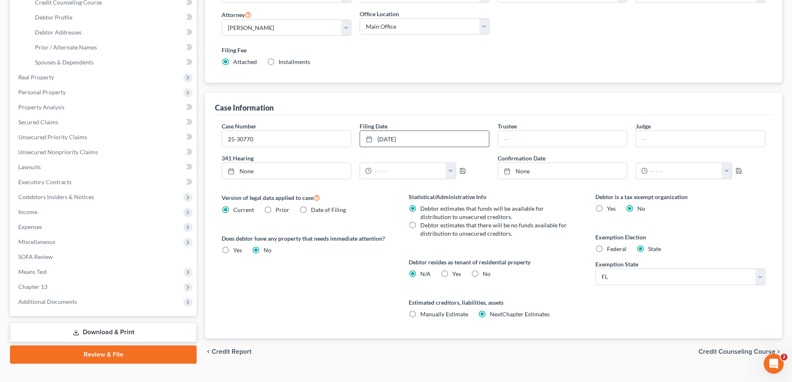
scroll to position [166, 0]
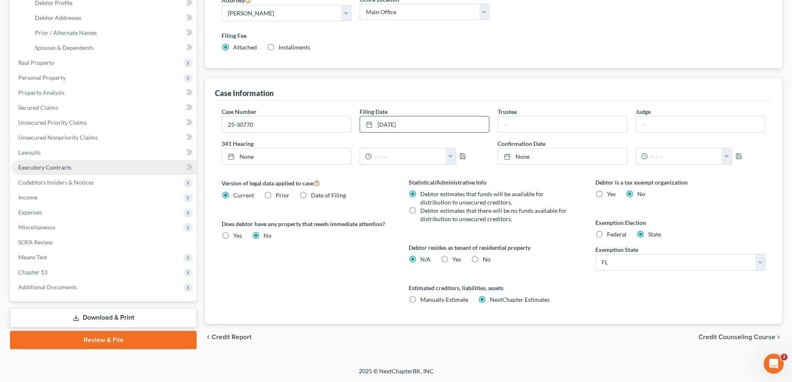
click at [39, 171] on link "Executory Contracts" at bounding box center [104, 167] width 185 height 15
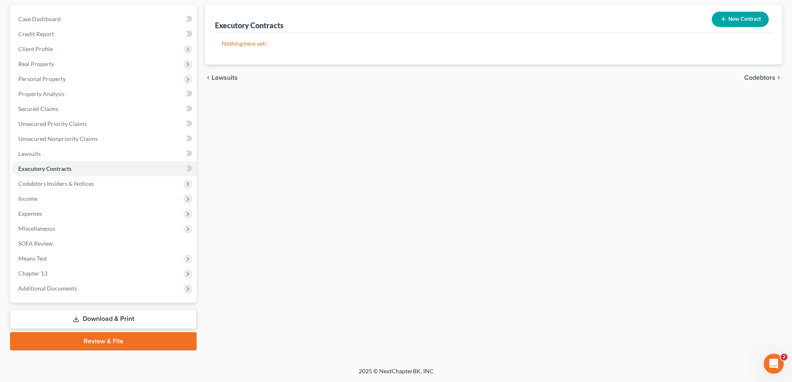
click at [116, 317] on link "Download & Print" at bounding box center [103, 319] width 187 height 20
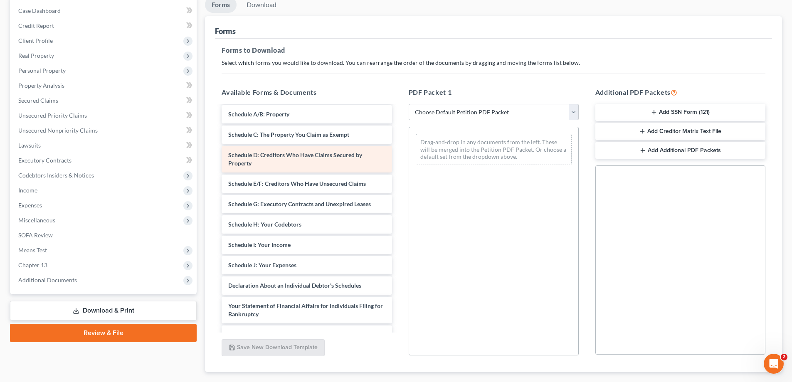
scroll to position [83, 0]
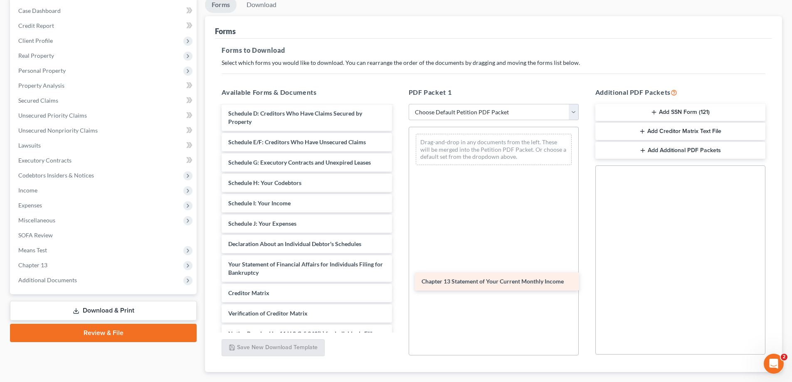
drag, startPoint x: 263, startPoint y: 293, endPoint x: 456, endPoint y: 281, distance: 193.7
click at [398, 281] on div "Chapter 13 Statement of Your Current Monthly Income Voluntary Petition for Indi…" at bounding box center [306, 197] width 183 height 349
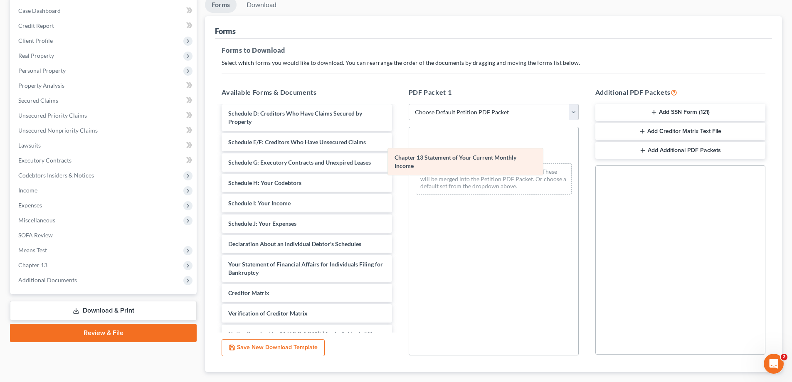
drag, startPoint x: 564, startPoint y: 152, endPoint x: 408, endPoint y: 249, distance: 183.8
click at [425, 201] on div "Chapter 13 Statement of Your Current Monthly Income Chapter 13 Statement of You…" at bounding box center [493, 164] width 169 height 74
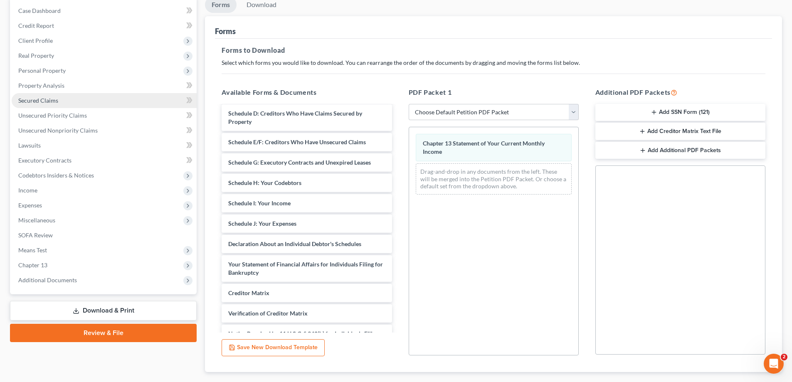
click at [53, 105] on link "Secured Claims" at bounding box center [104, 100] width 185 height 15
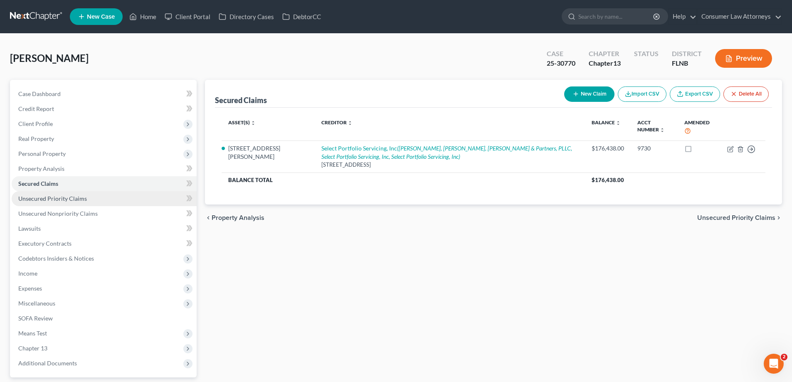
click at [95, 195] on link "Unsecured Priority Claims" at bounding box center [104, 198] width 185 height 15
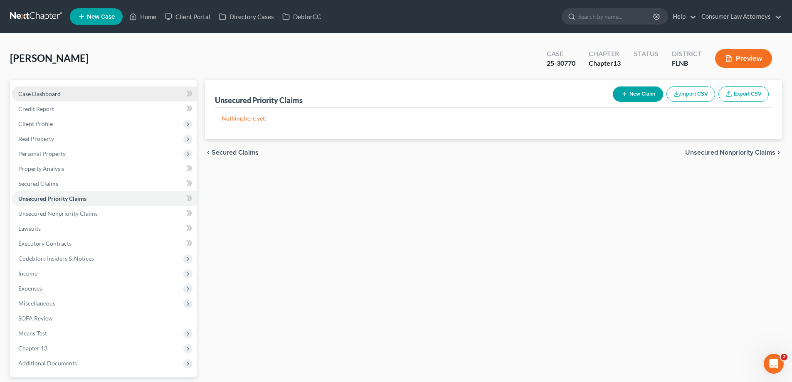
click at [37, 93] on span "Case Dashboard" at bounding box center [39, 93] width 42 height 7
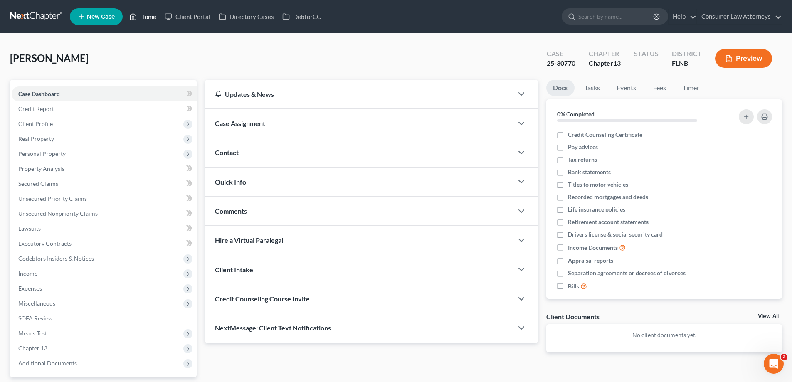
click at [150, 19] on link "Home" at bounding box center [142, 16] width 35 height 15
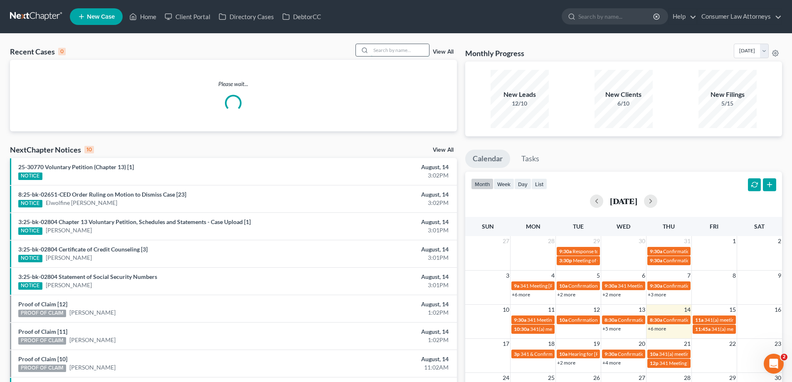
click at [386, 54] on input "search" at bounding box center [400, 50] width 58 height 12
